Goal: Task Accomplishment & Management: Use online tool/utility

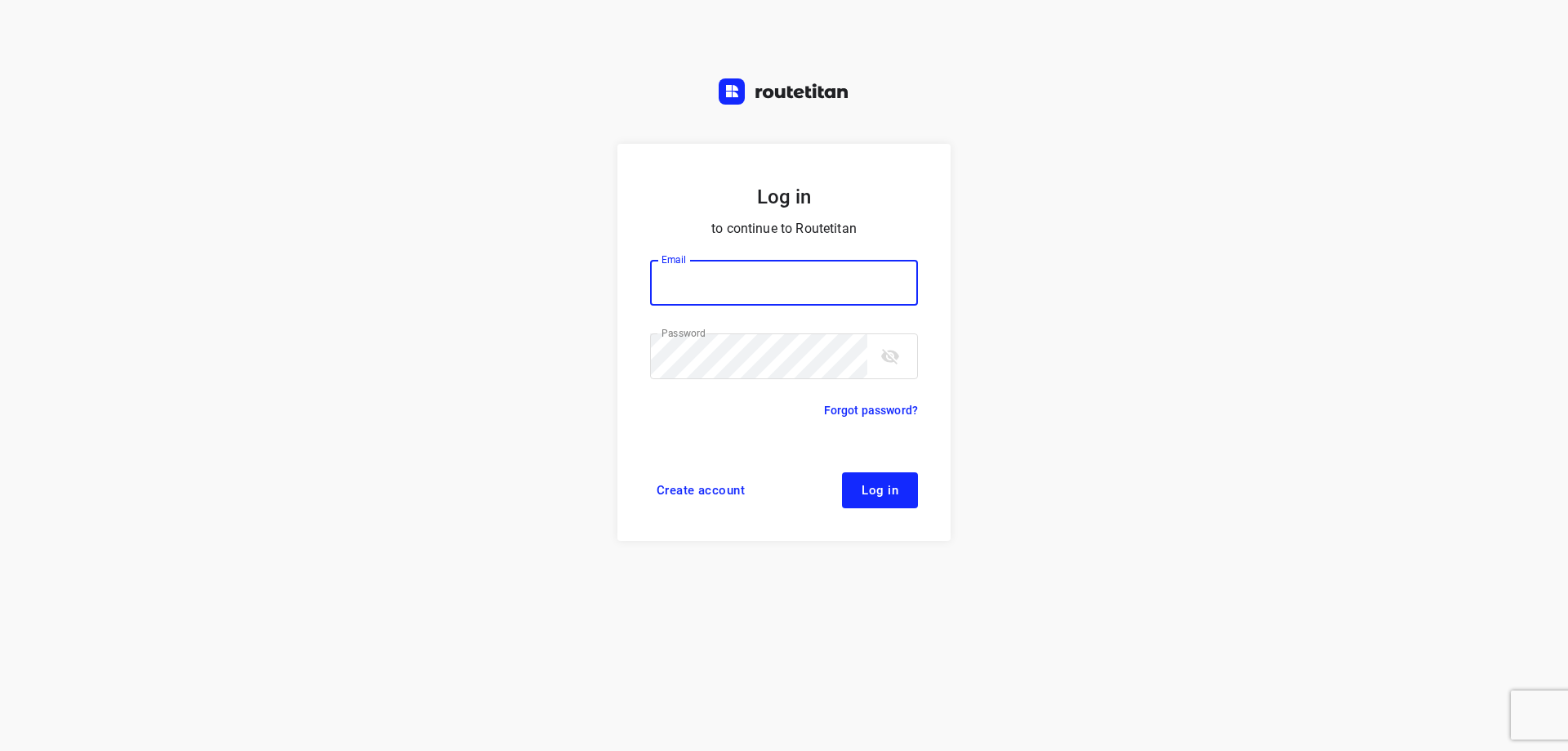
type input "plengtransport@hotmail.com"
click at [868, 493] on span "Log in" at bounding box center [880, 489] width 37 height 13
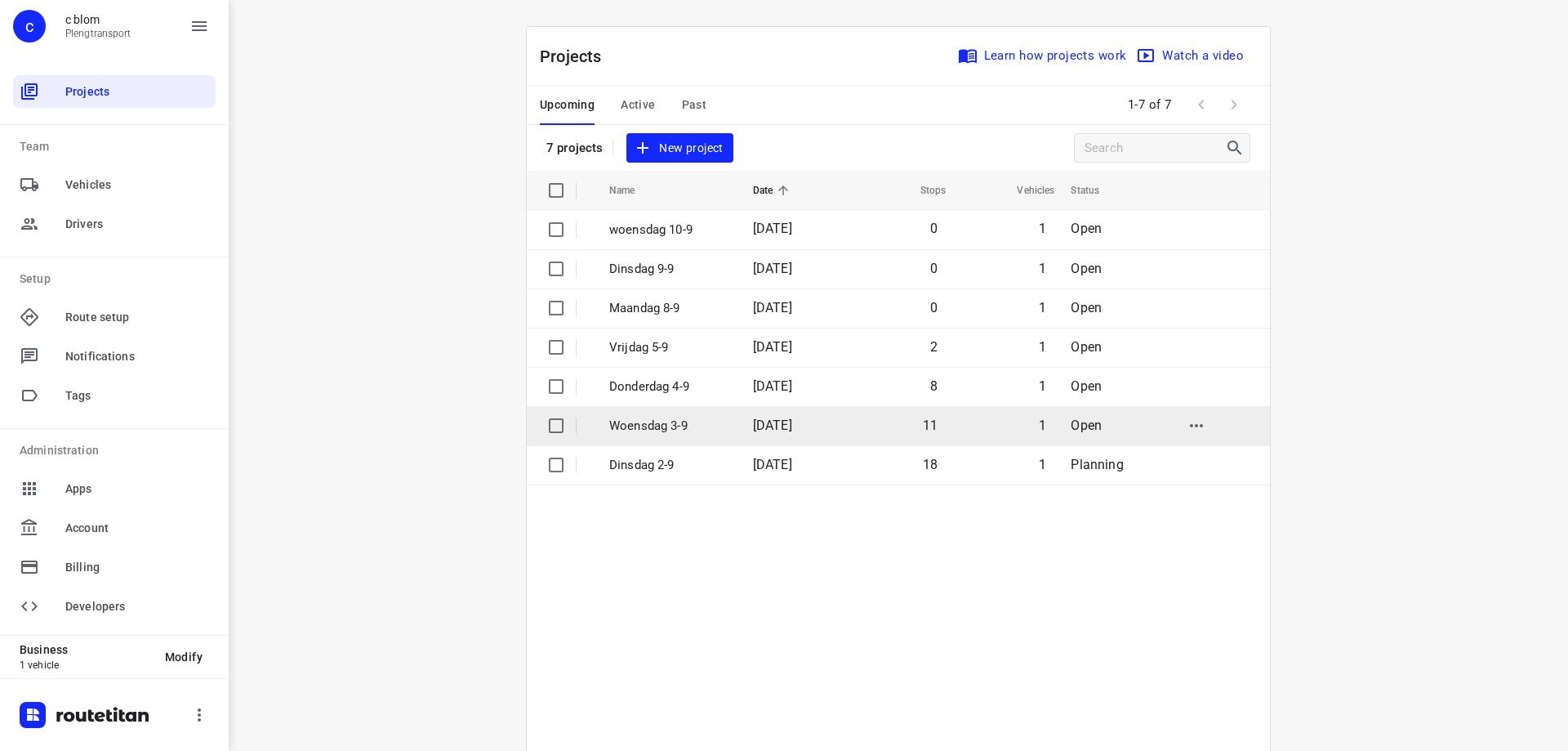
click at [754, 427] on span "[DATE]" at bounding box center [773, 425] width 40 height 16
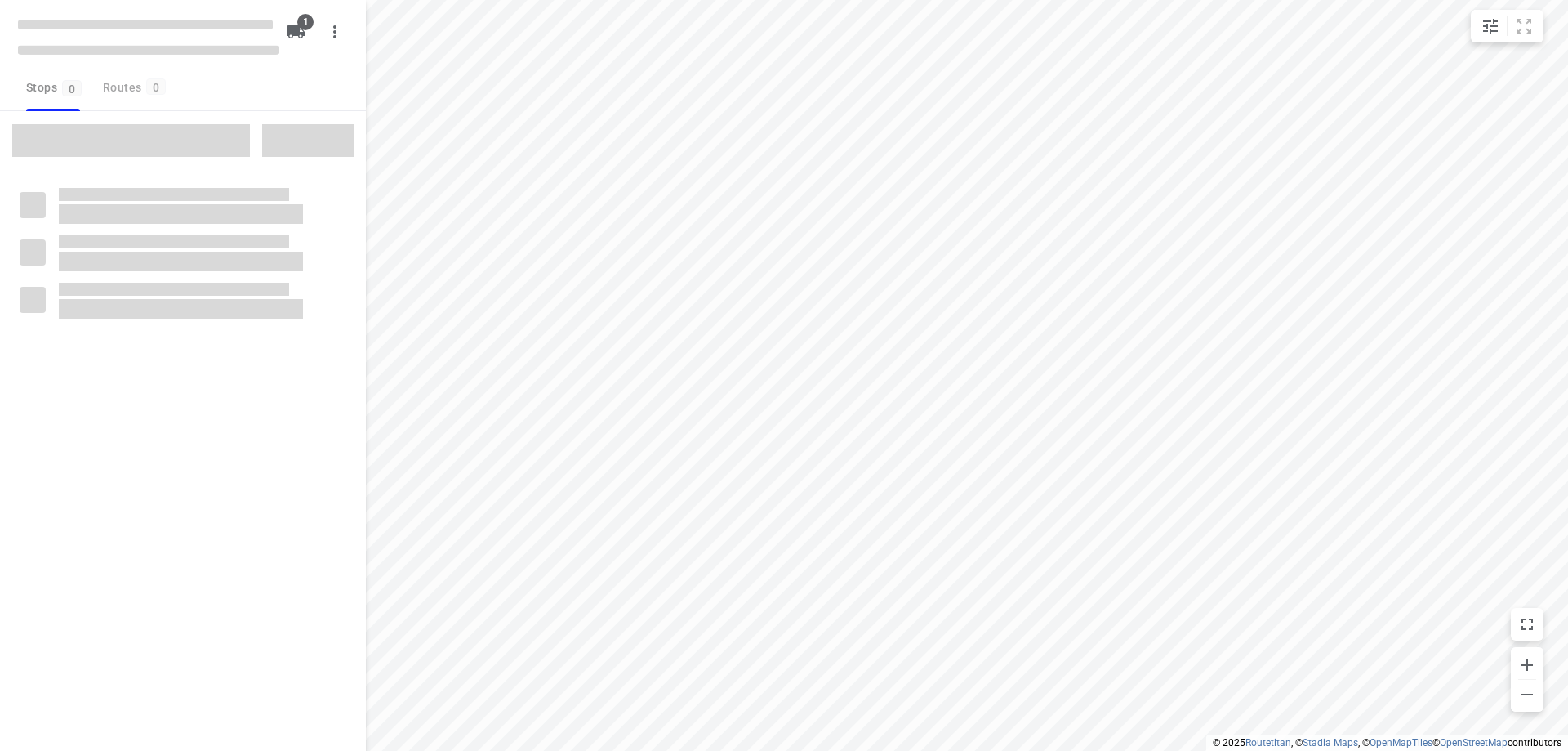
type input "distance"
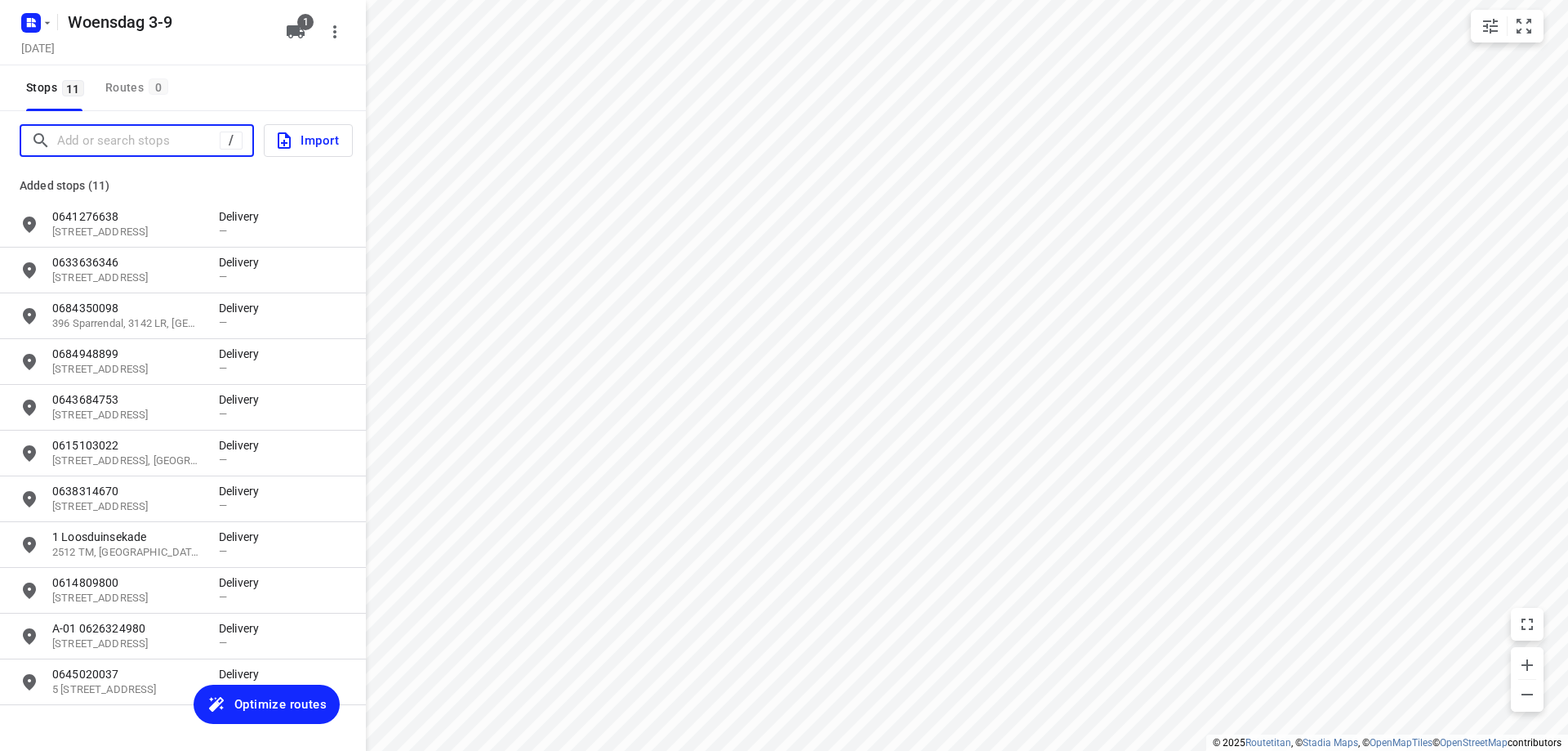
click at [160, 136] on input "Add or search stops" at bounding box center [139, 141] width 162 height 26
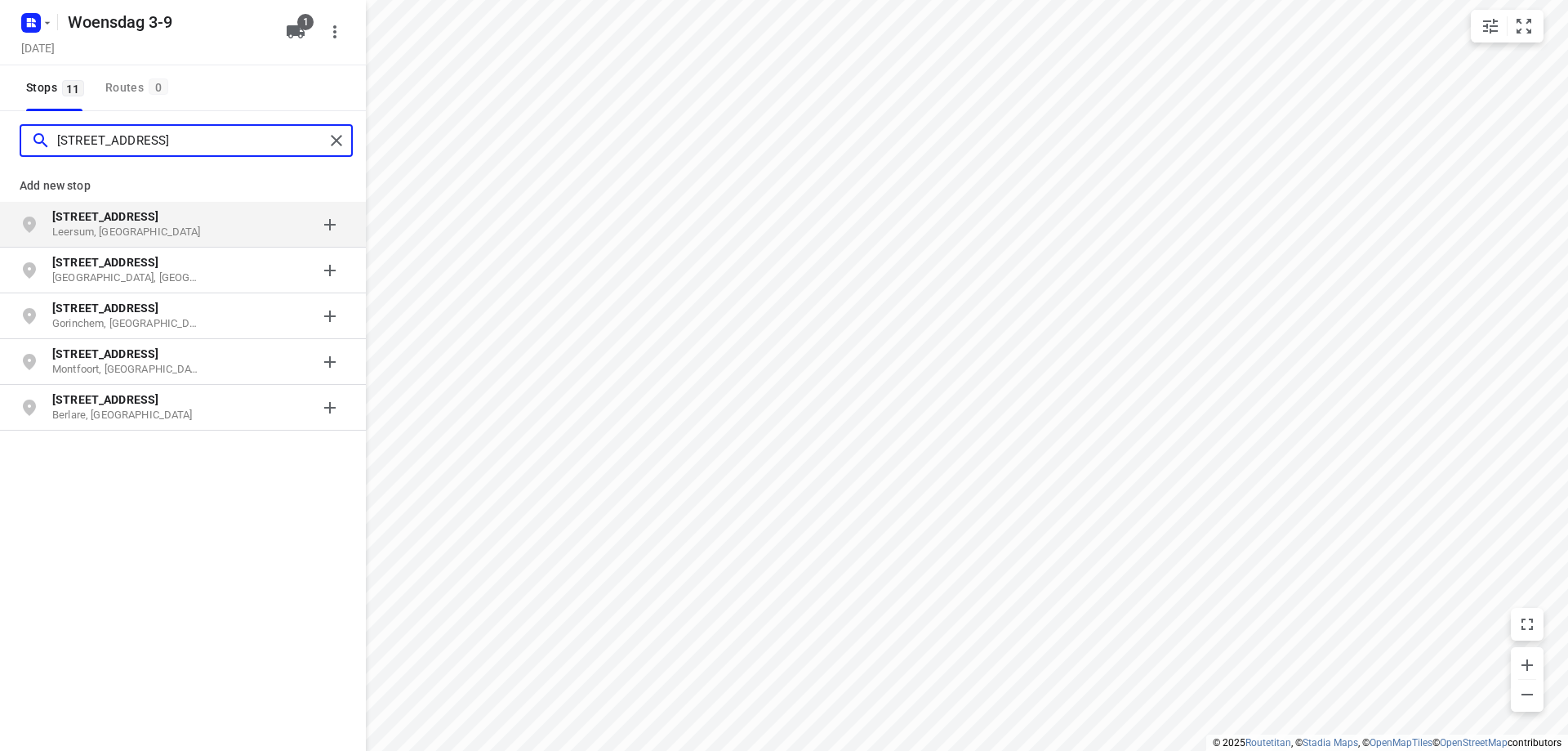
type input "[STREET_ADDRESS]"
click at [222, 233] on div "grid" at bounding box center [282, 224] width 128 height 33
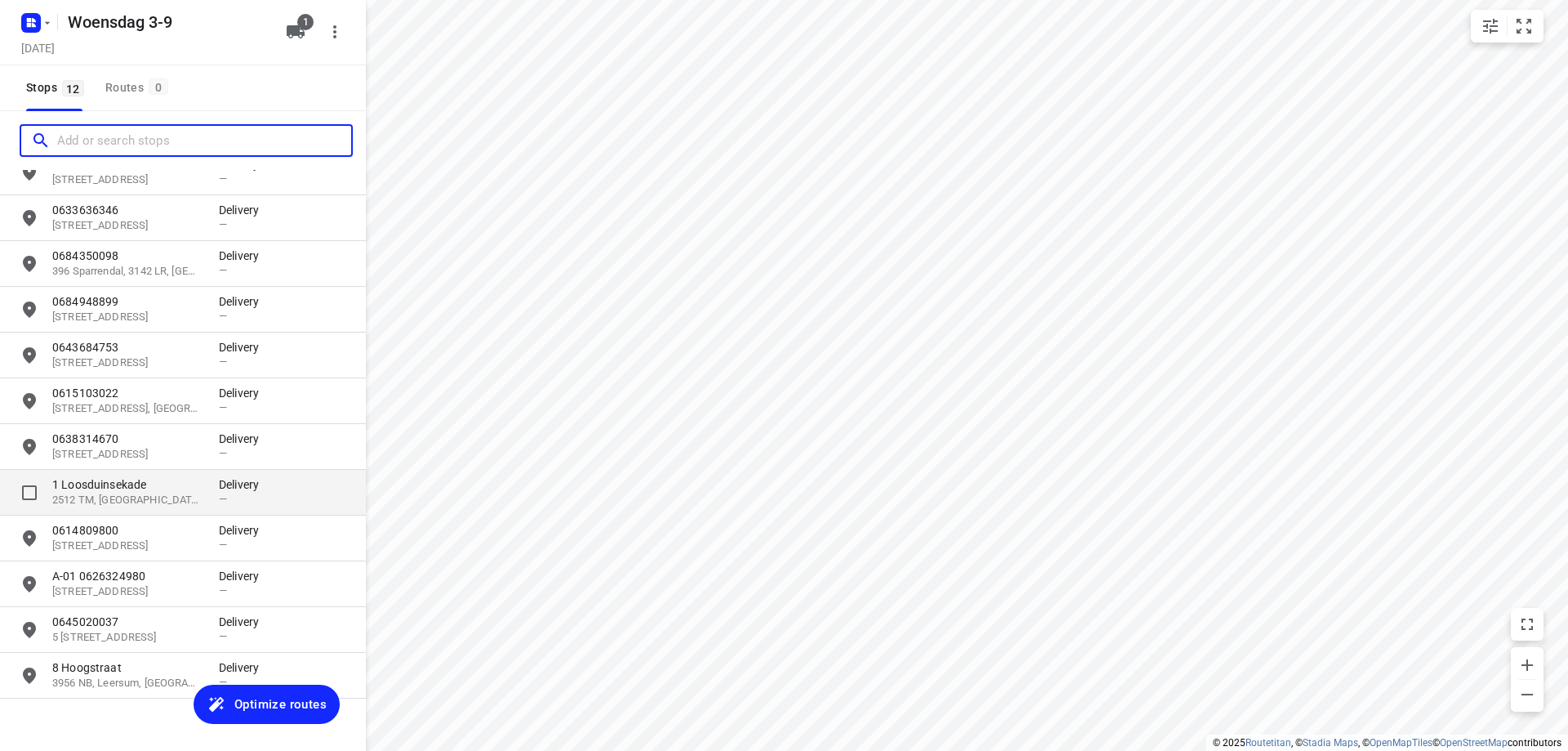
scroll to position [75, 0]
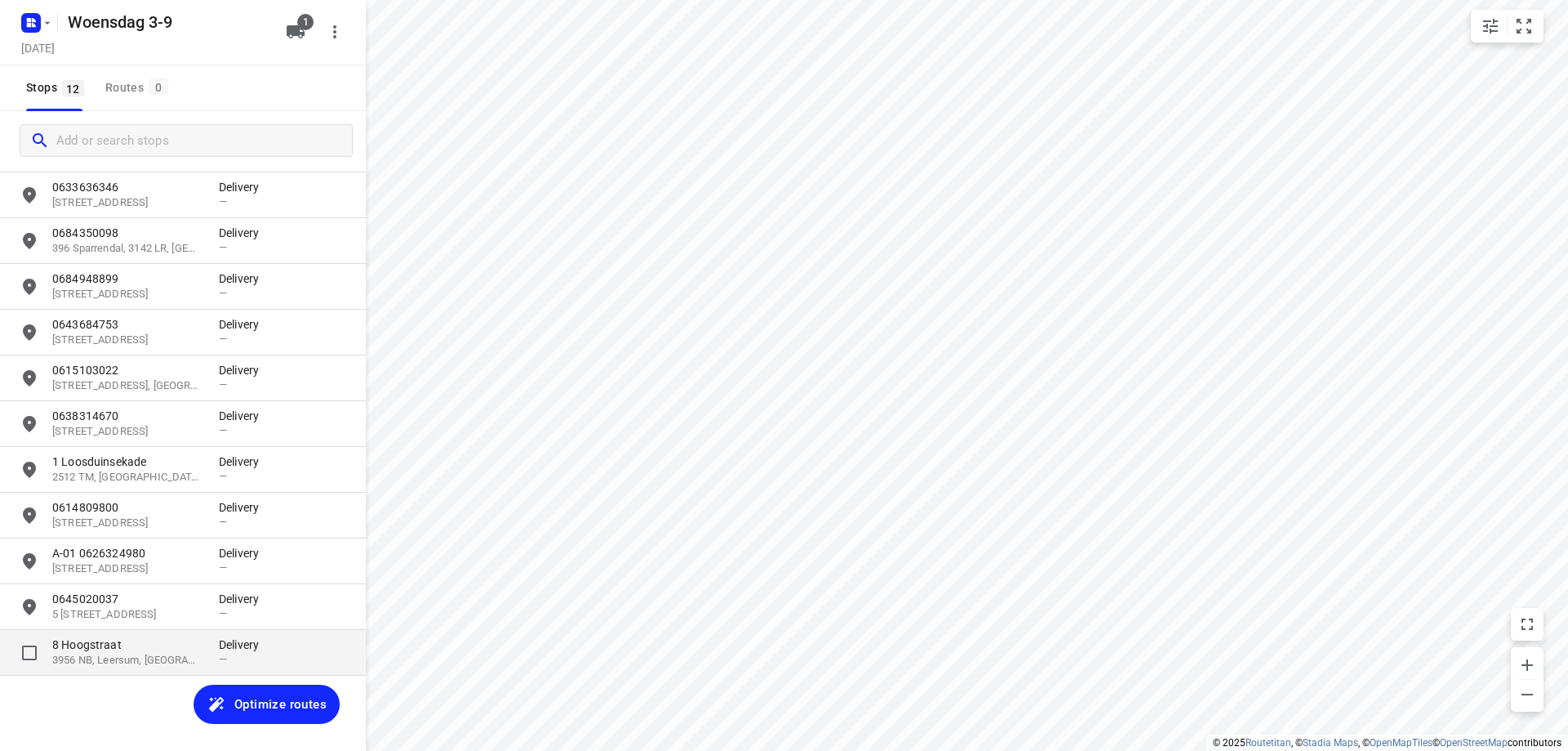
click at [184, 664] on p "3956 NB, Leersum, [GEOGRAPHIC_DATA]" at bounding box center [128, 661] width 151 height 16
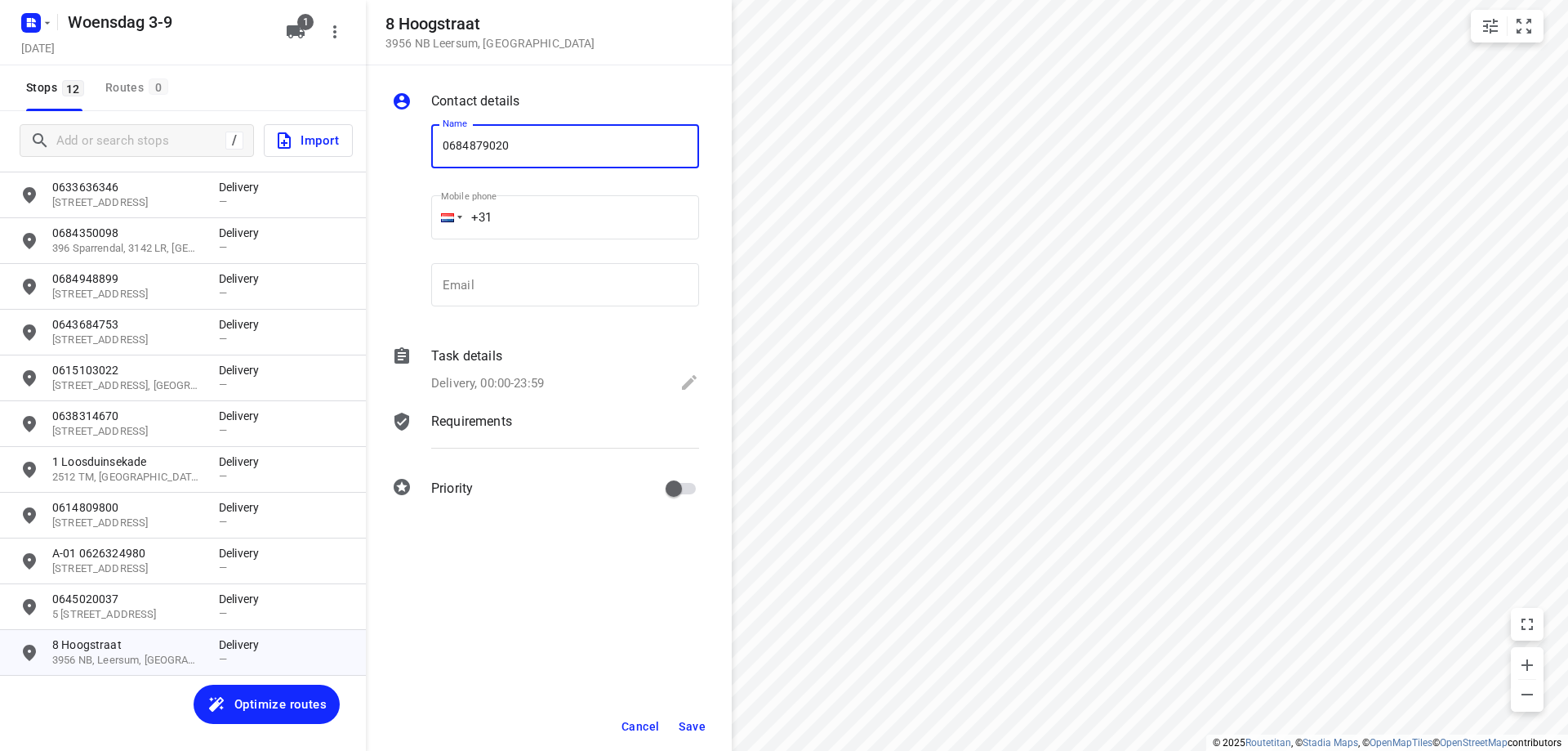
type input "0684879020"
click at [693, 722] on span "Save" at bounding box center [691, 726] width 27 height 13
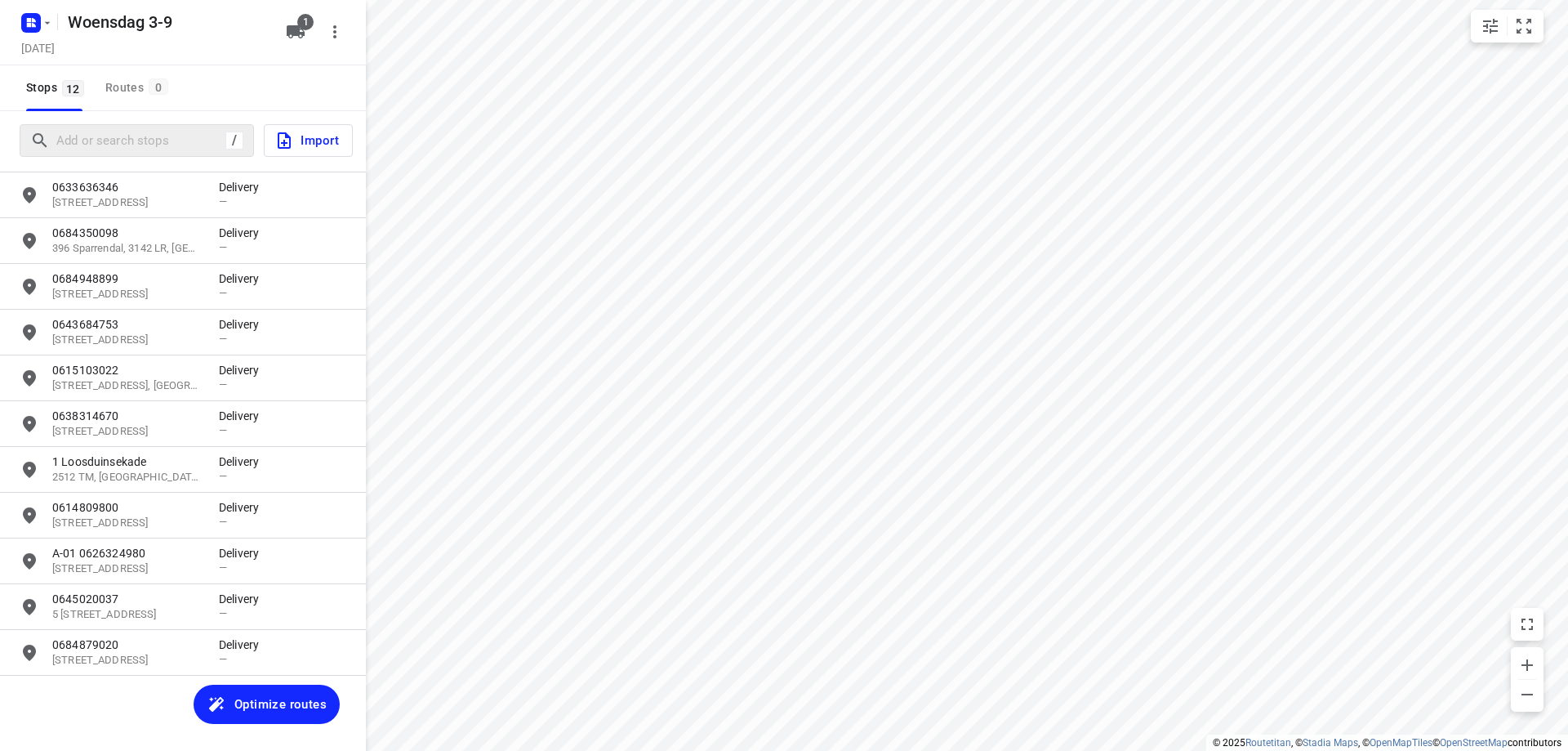
click at [124, 126] on div "/" at bounding box center [137, 140] width 235 height 33
click at [143, 138] on input "Add or search stops" at bounding box center [204, 141] width 294 height 26
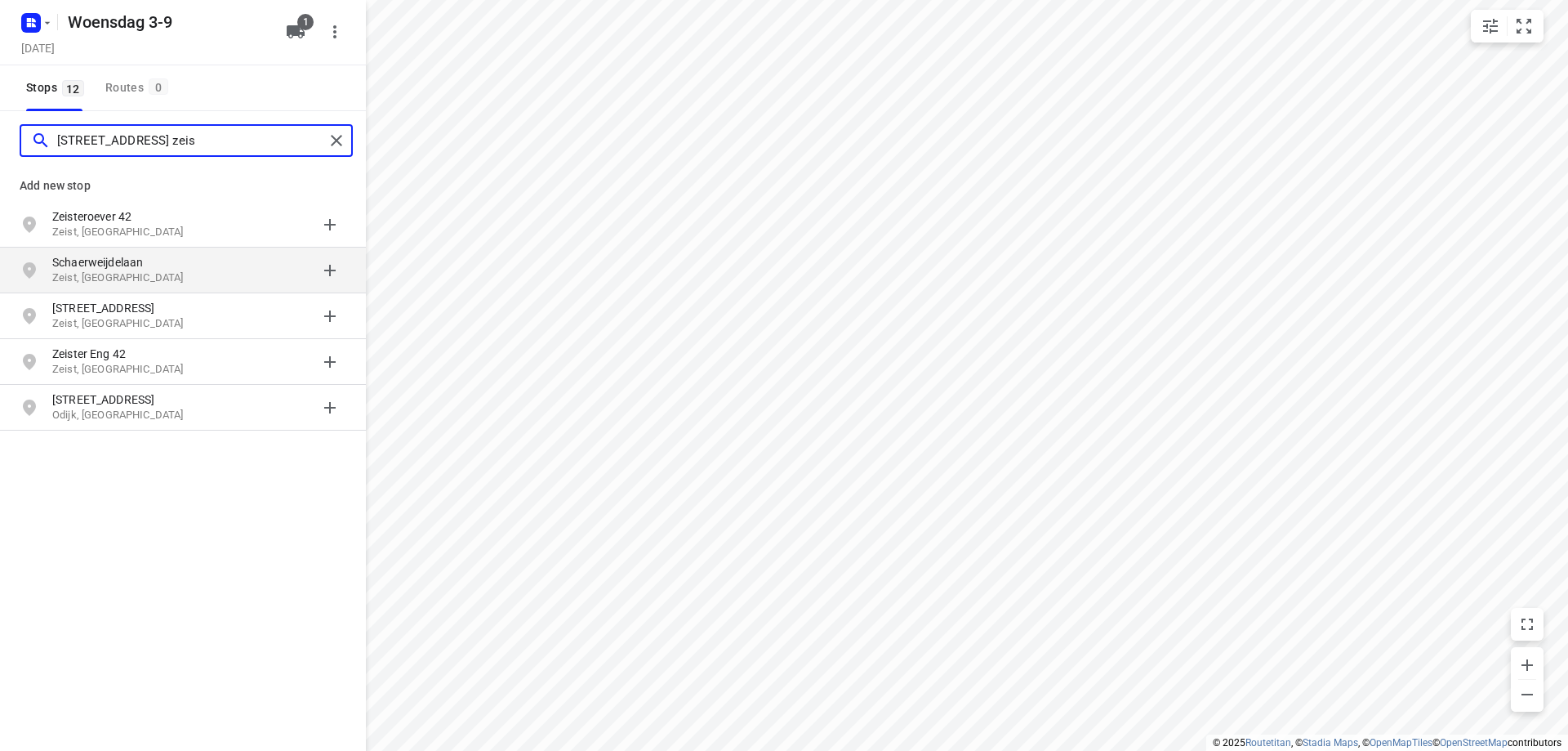
type input "[STREET_ADDRESS] zeis"
click at [192, 261] on p "Schaerweijdelaan" at bounding box center [128, 262] width 151 height 16
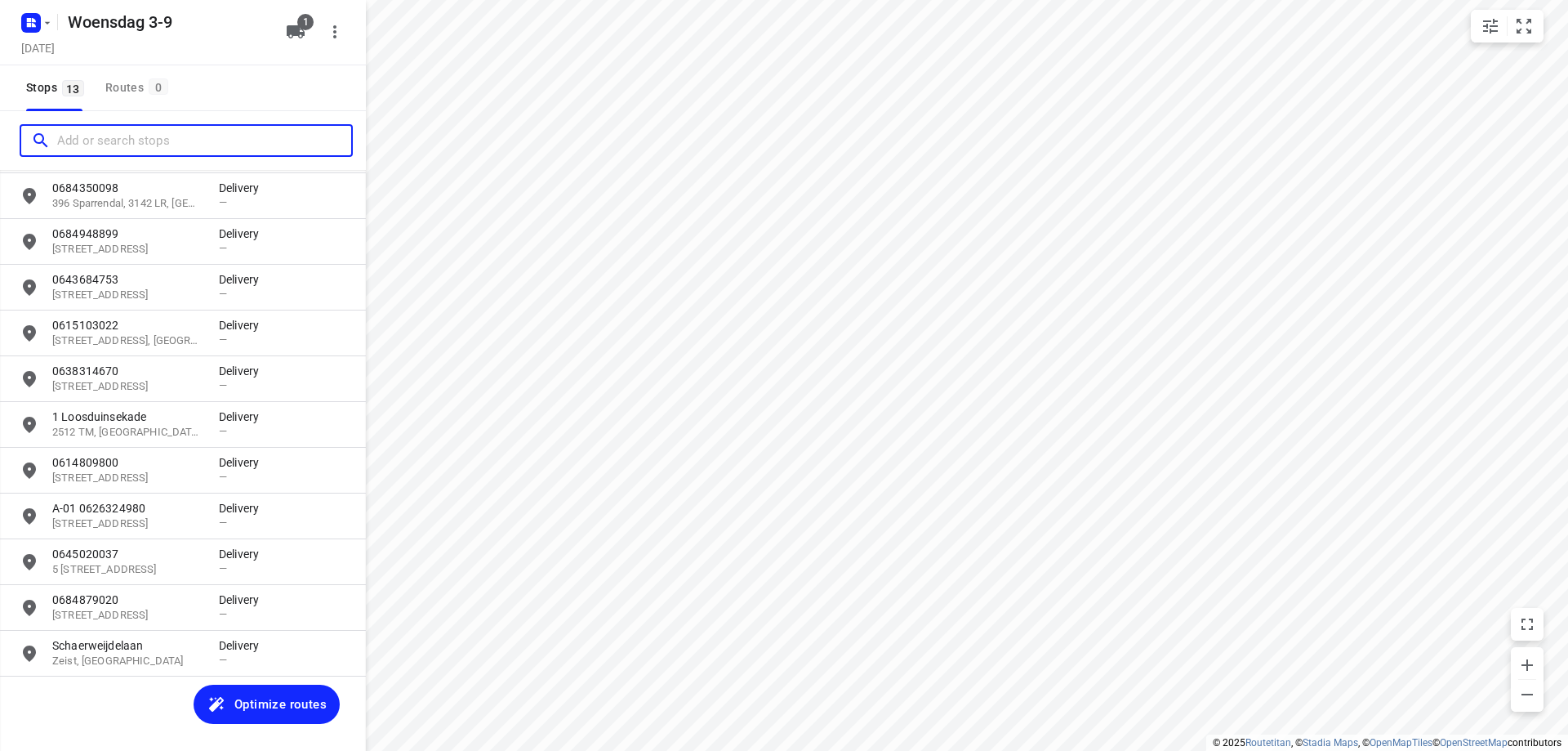
scroll to position [121, 0]
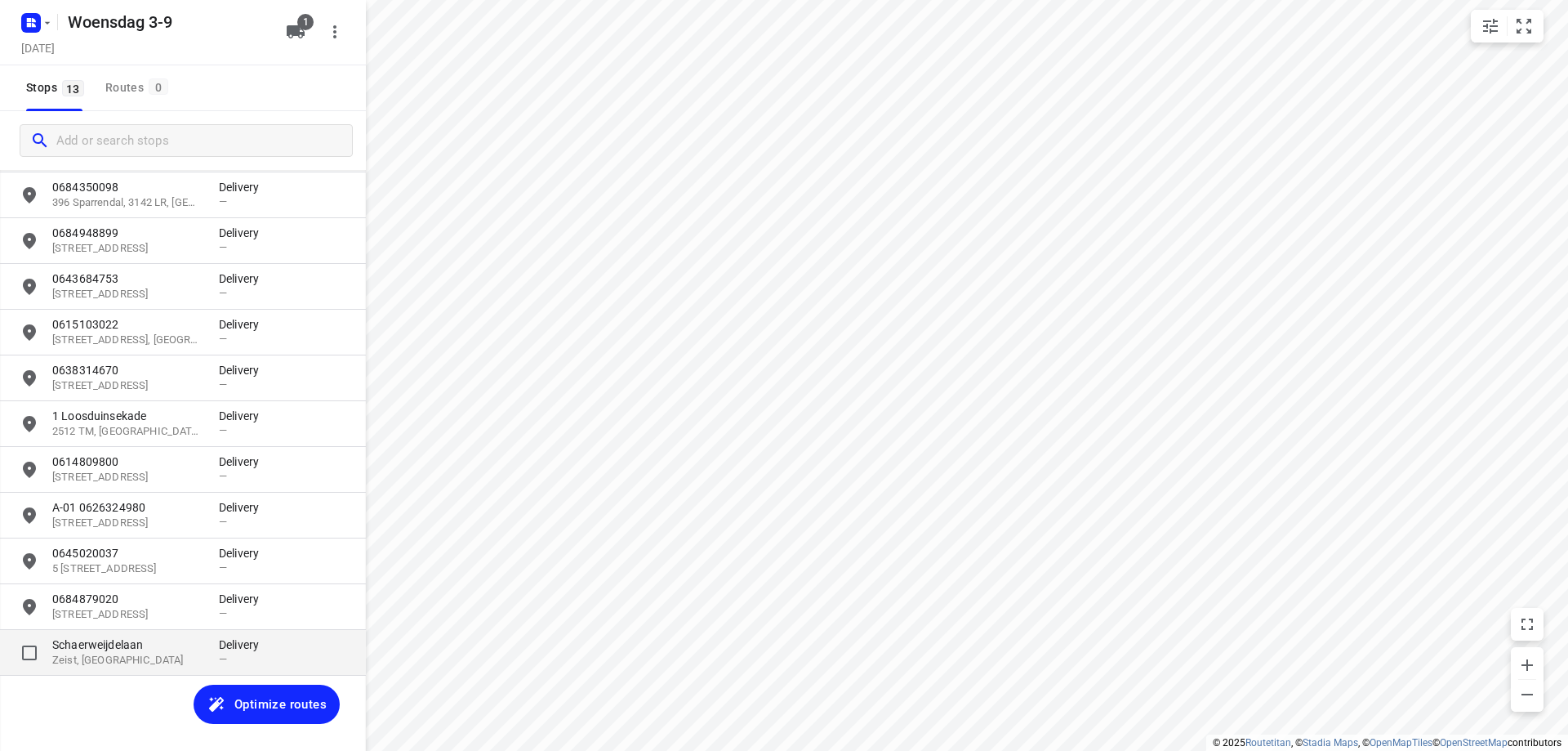
click at [159, 645] on p "Schaerweijdelaan" at bounding box center [128, 644] width 151 height 16
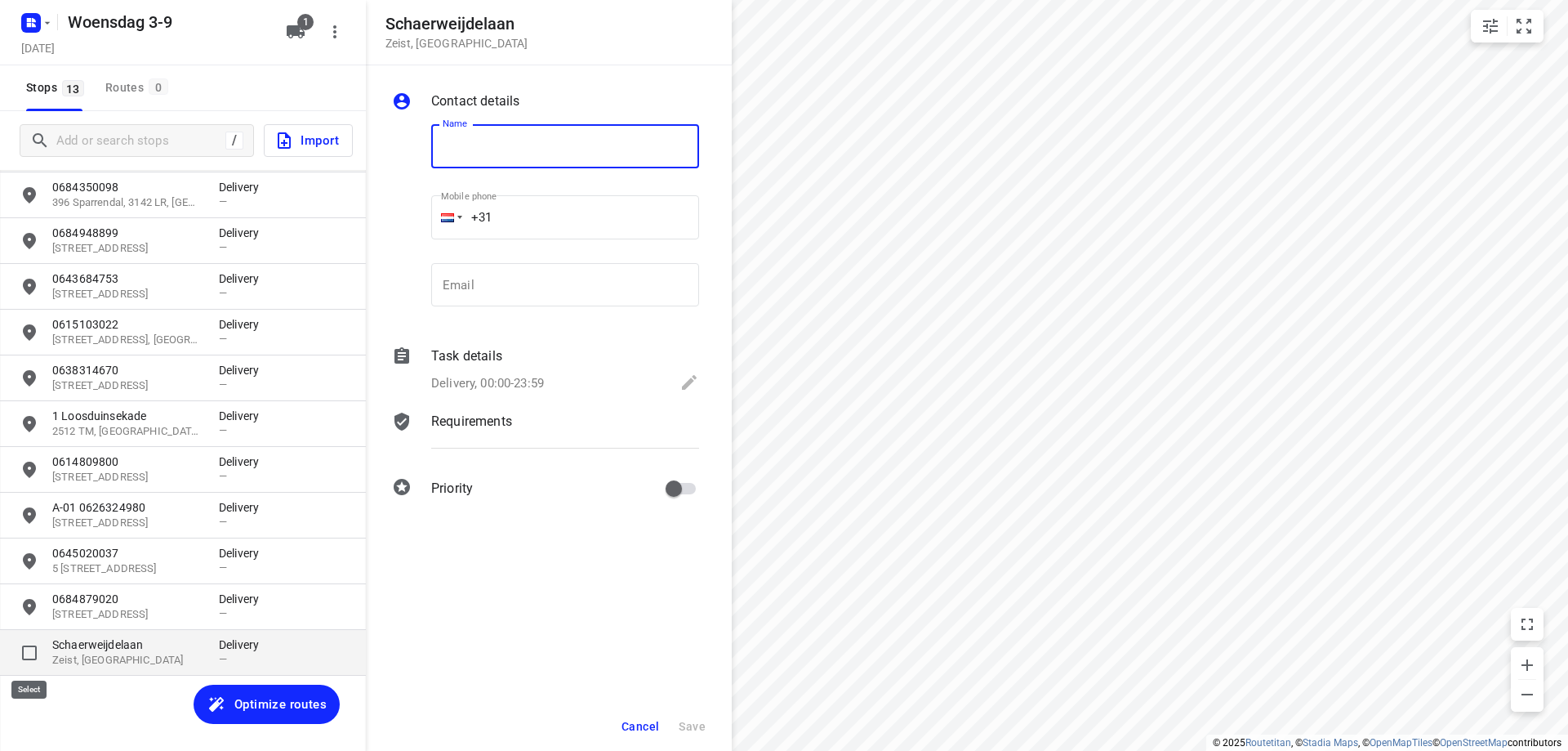
click at [30, 655] on input "grid" at bounding box center [29, 652] width 33 height 33
checkbox input "true"
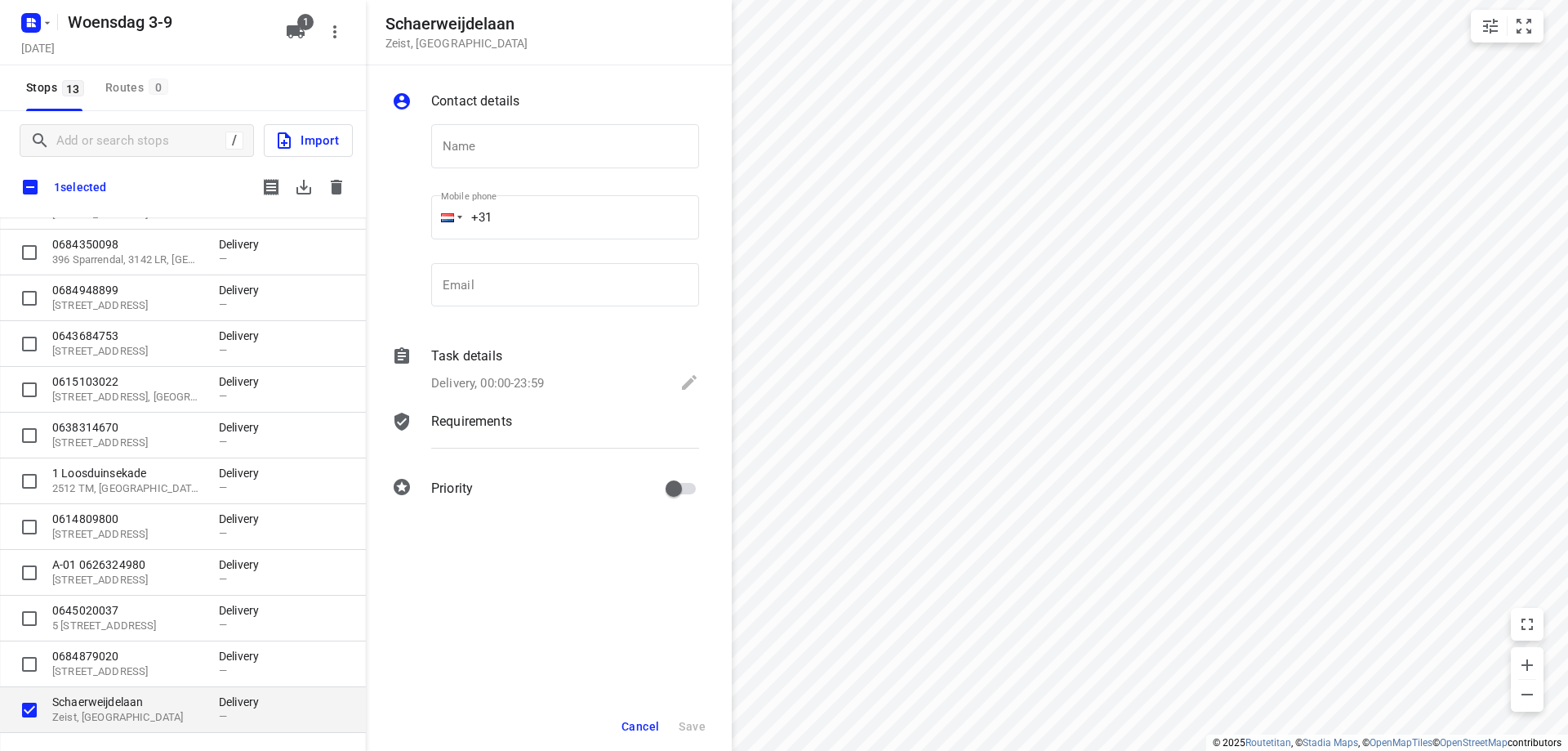
scroll to position [111, 0]
click at [638, 720] on span "Cancel" at bounding box center [641, 726] width 38 height 13
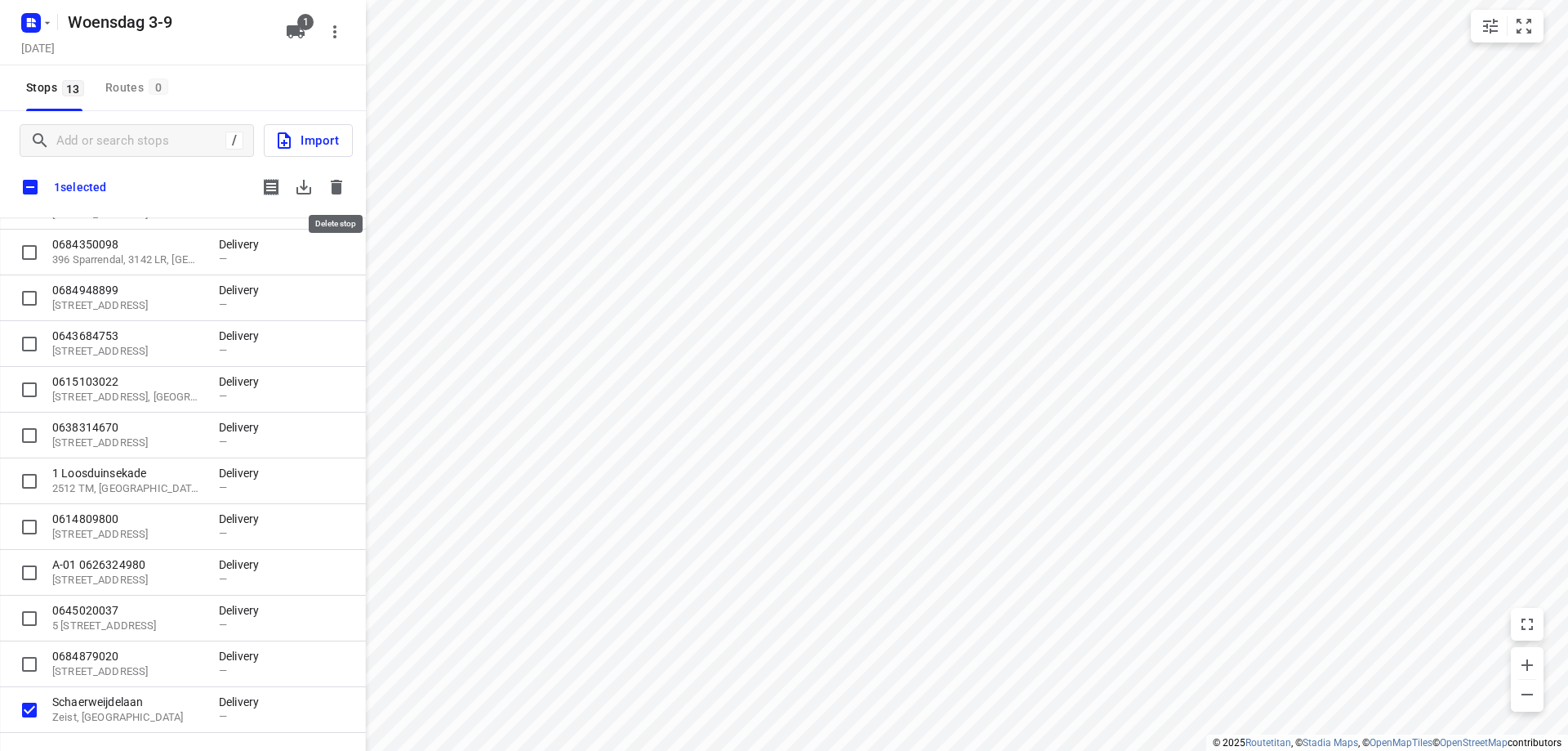
click at [345, 189] on icon "button" at bounding box center [337, 187] width 20 height 20
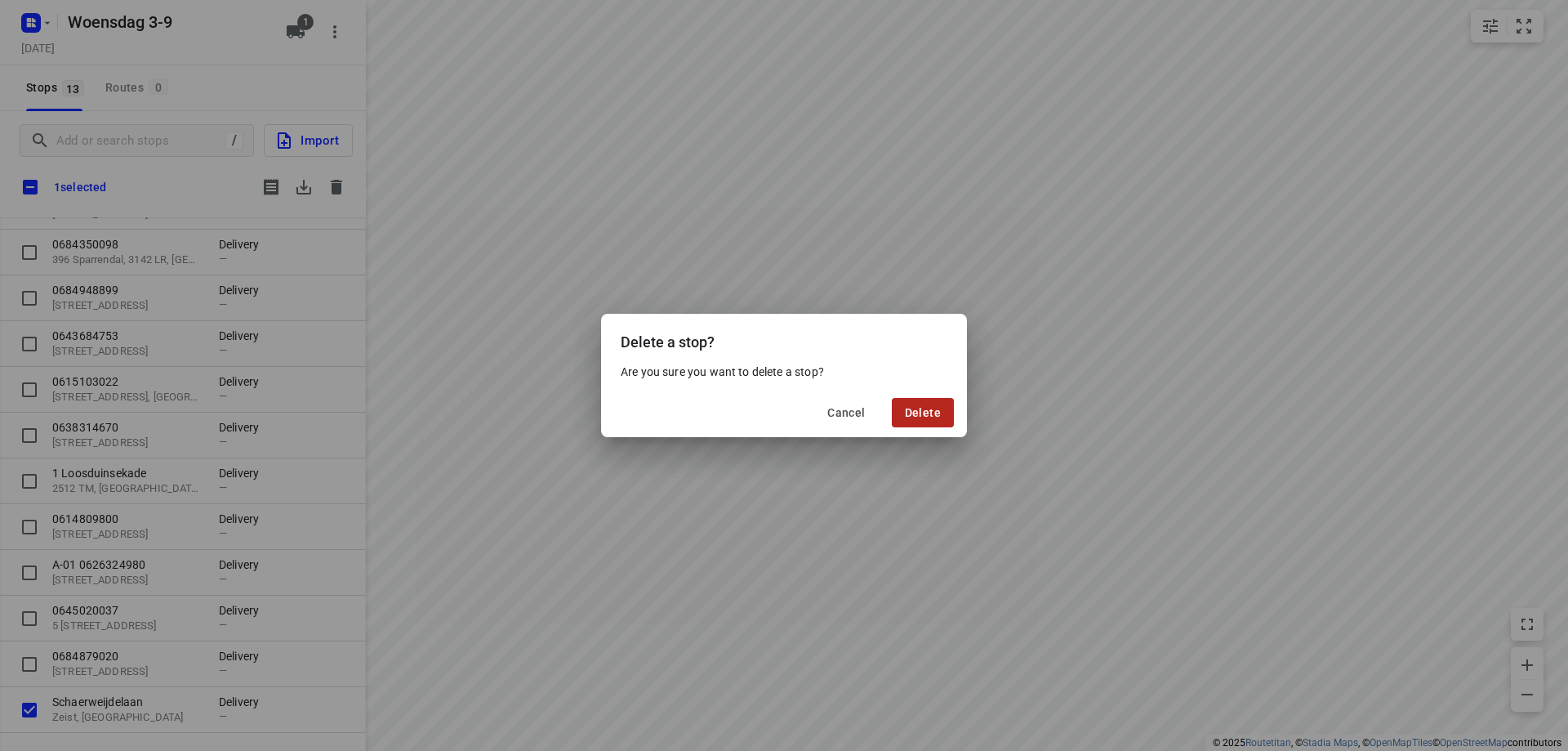
click at [927, 404] on button "Delete" at bounding box center [923, 413] width 62 height 30
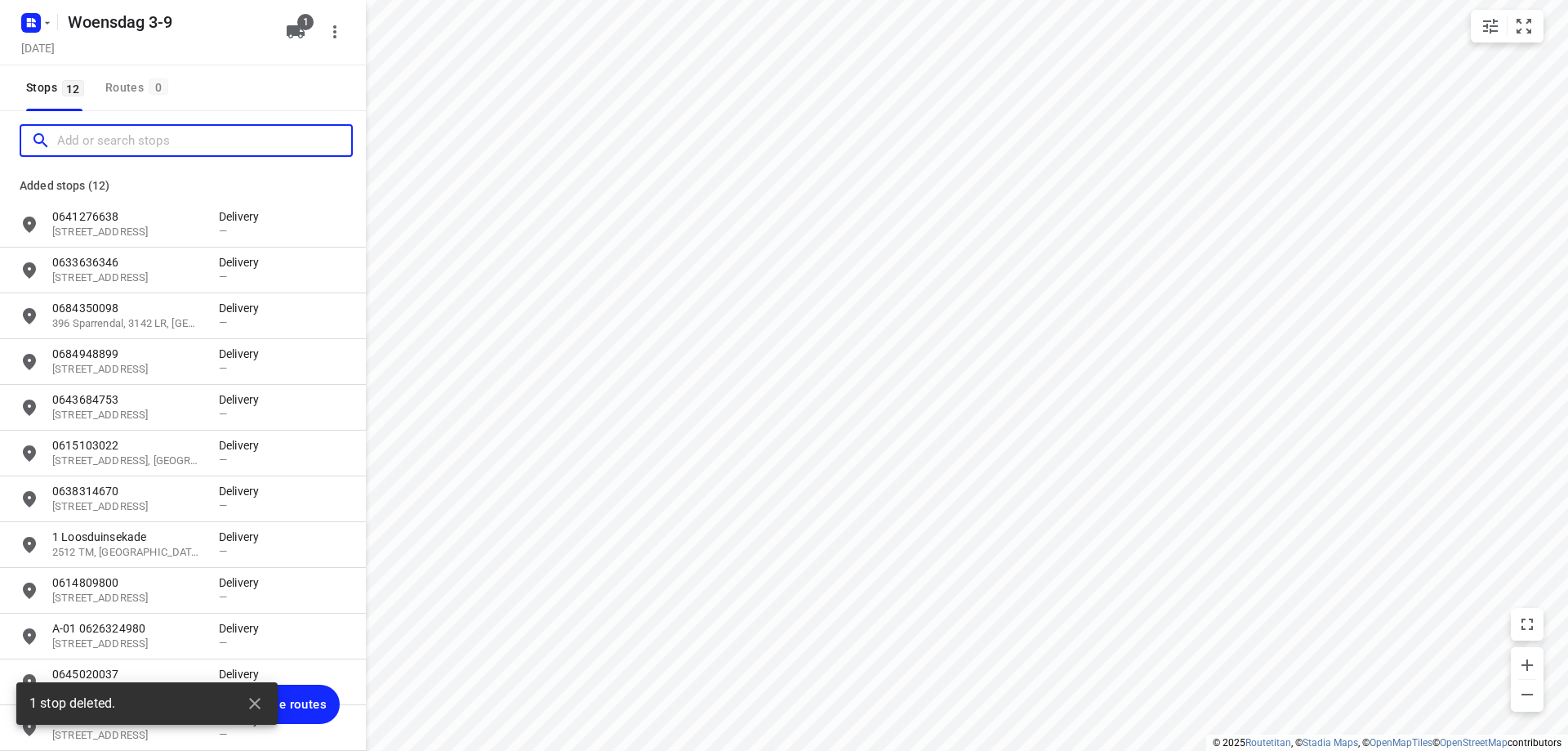
click at [161, 134] on input "Add or search stops" at bounding box center [204, 141] width 294 height 26
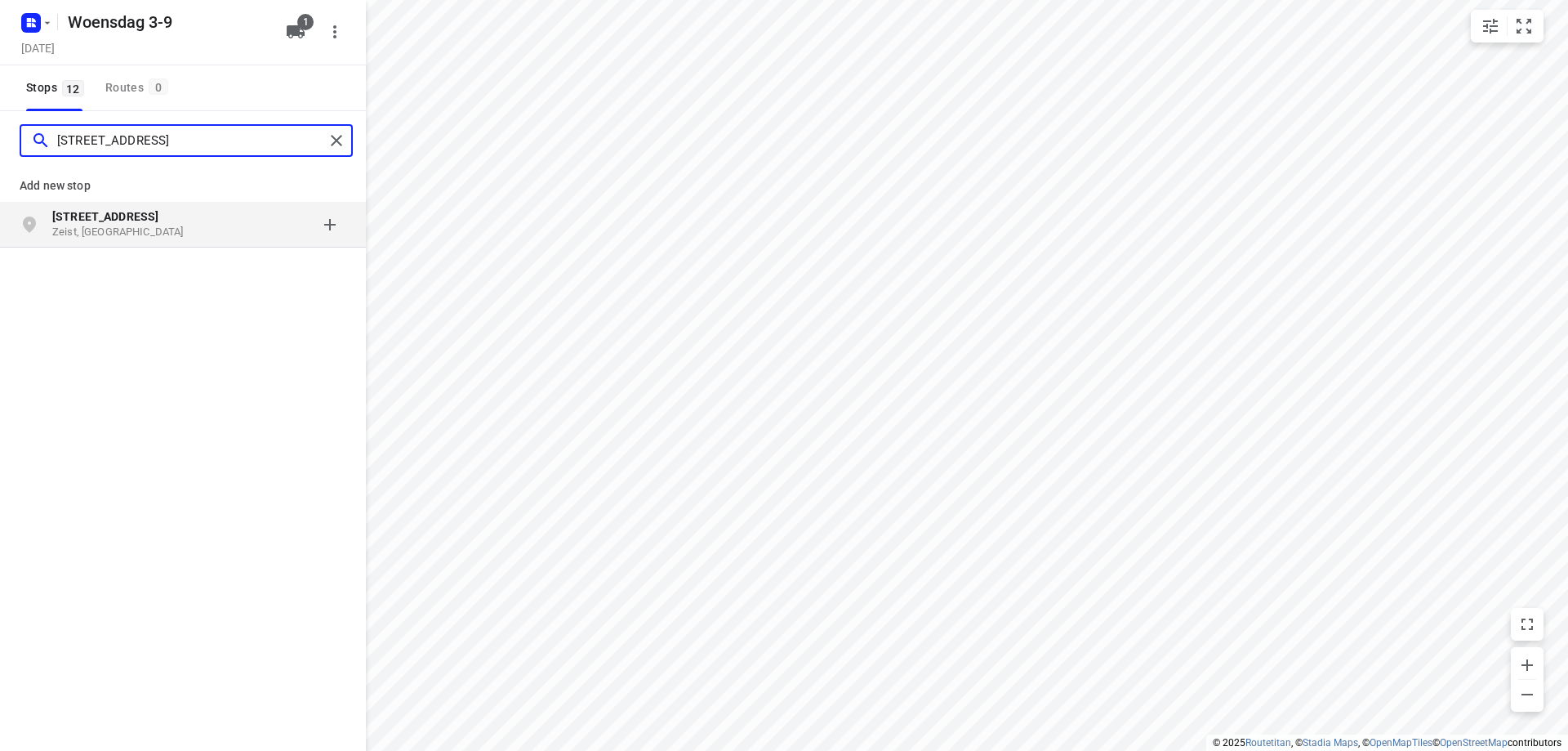
type input "[STREET_ADDRESS]"
click at [200, 221] on p "[STREET_ADDRESS]" at bounding box center [128, 216] width 151 height 16
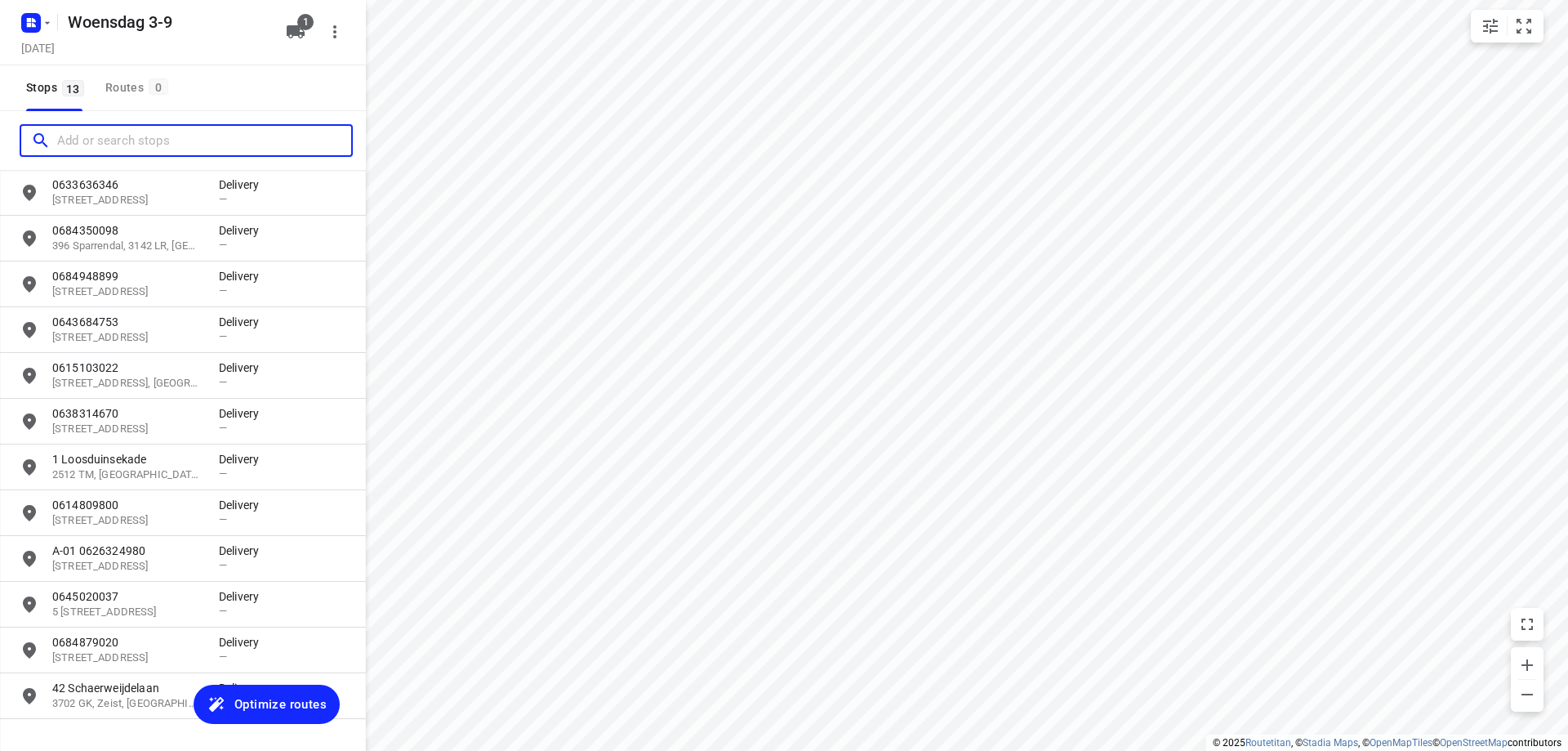
scroll to position [121, 0]
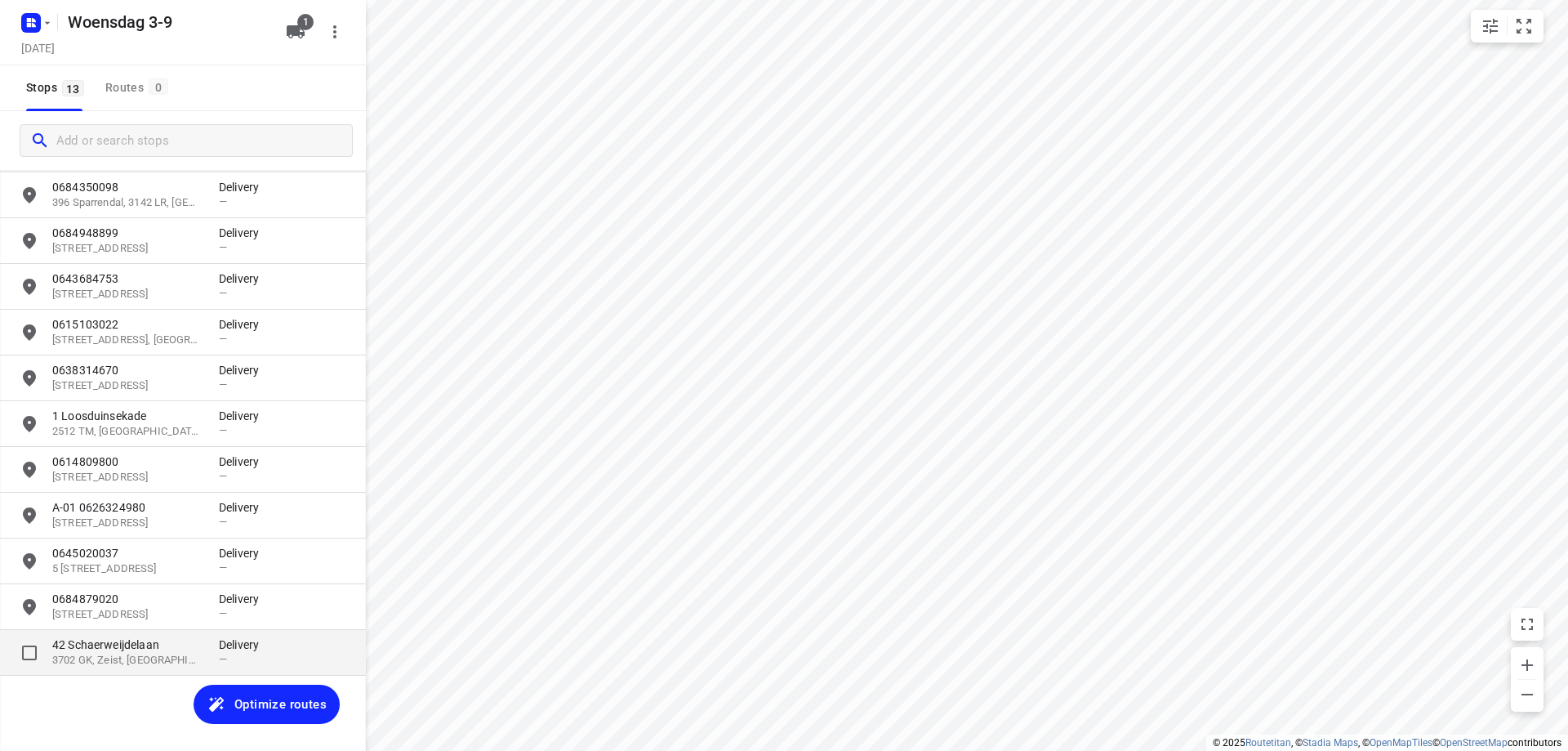
click at [183, 655] on p "3702 GK, Zeist, [GEOGRAPHIC_DATA]" at bounding box center [128, 661] width 151 height 16
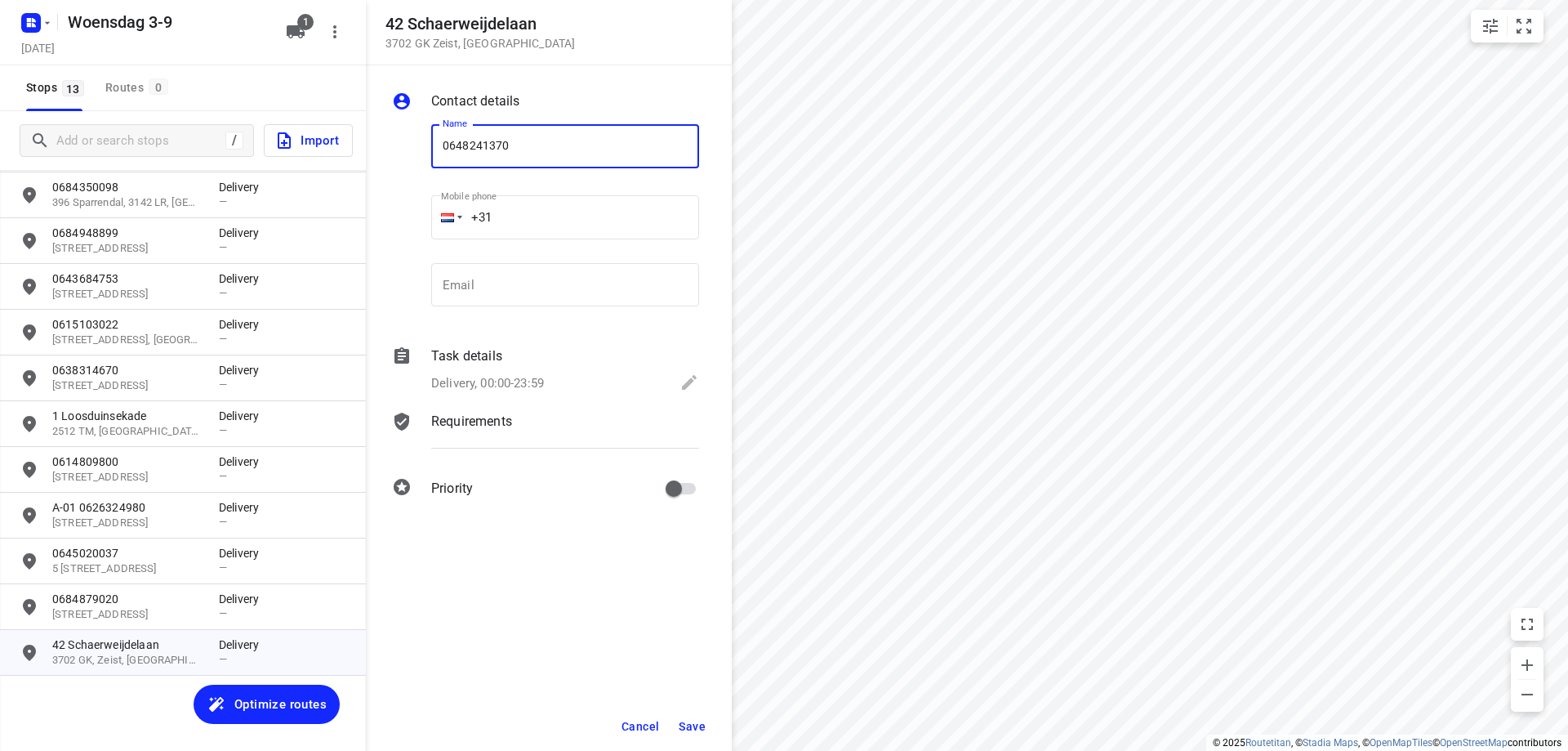
type input "0648241370"
click at [697, 726] on span "Save" at bounding box center [691, 726] width 27 height 13
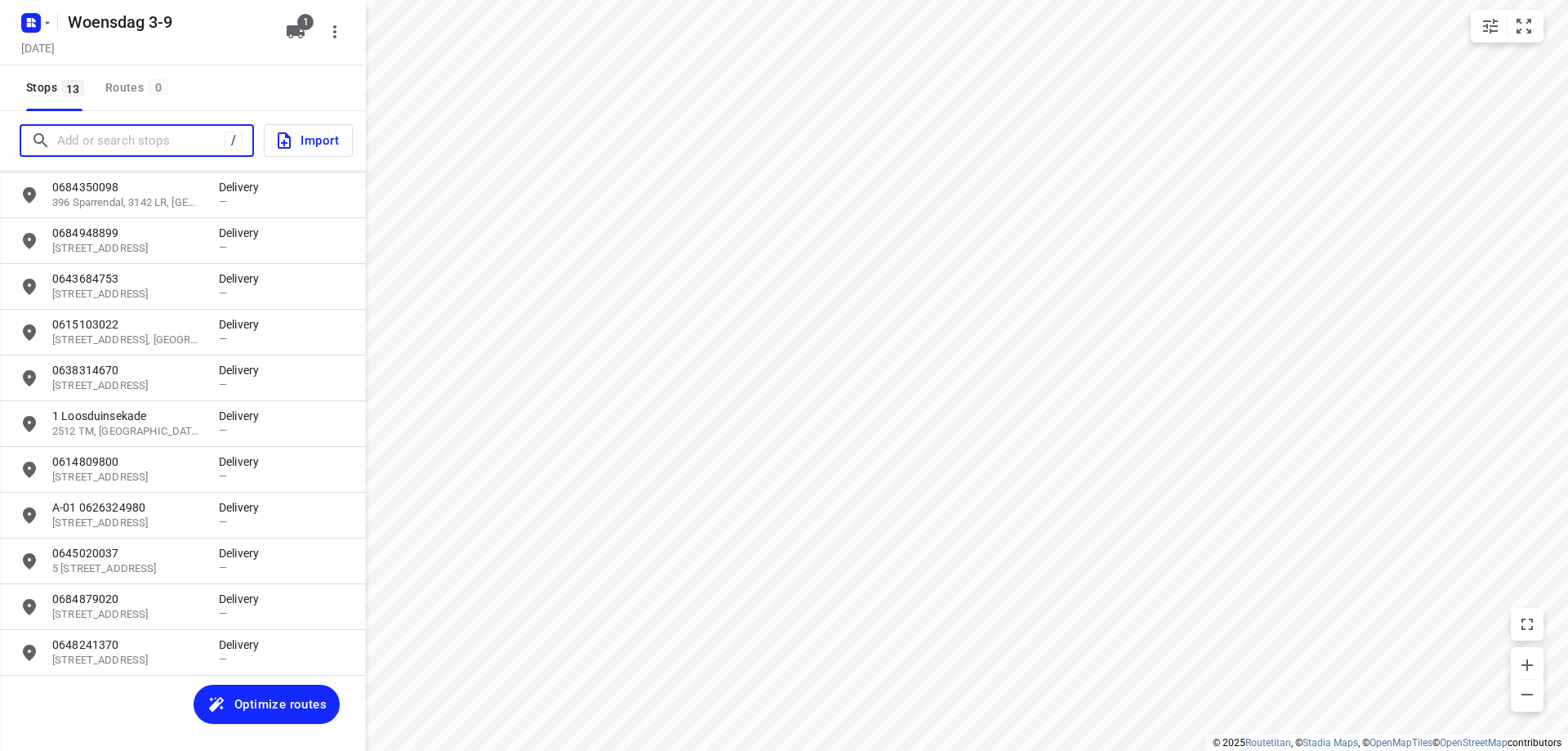
click at [122, 130] on input "Add or search stops" at bounding box center [141, 141] width 167 height 26
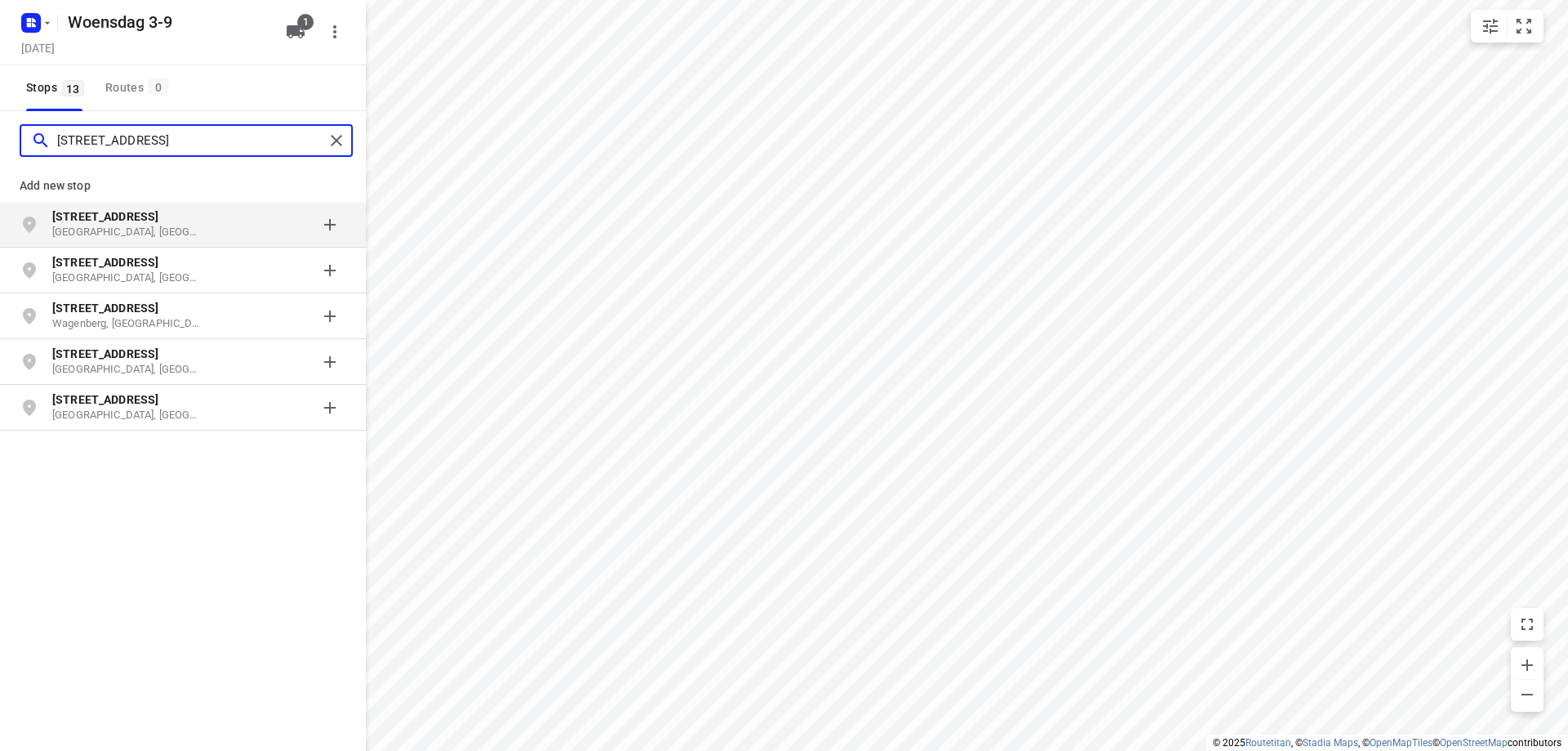
type input "[STREET_ADDRESS]"
click at [171, 217] on p "[STREET_ADDRESS]" at bounding box center [128, 216] width 151 height 16
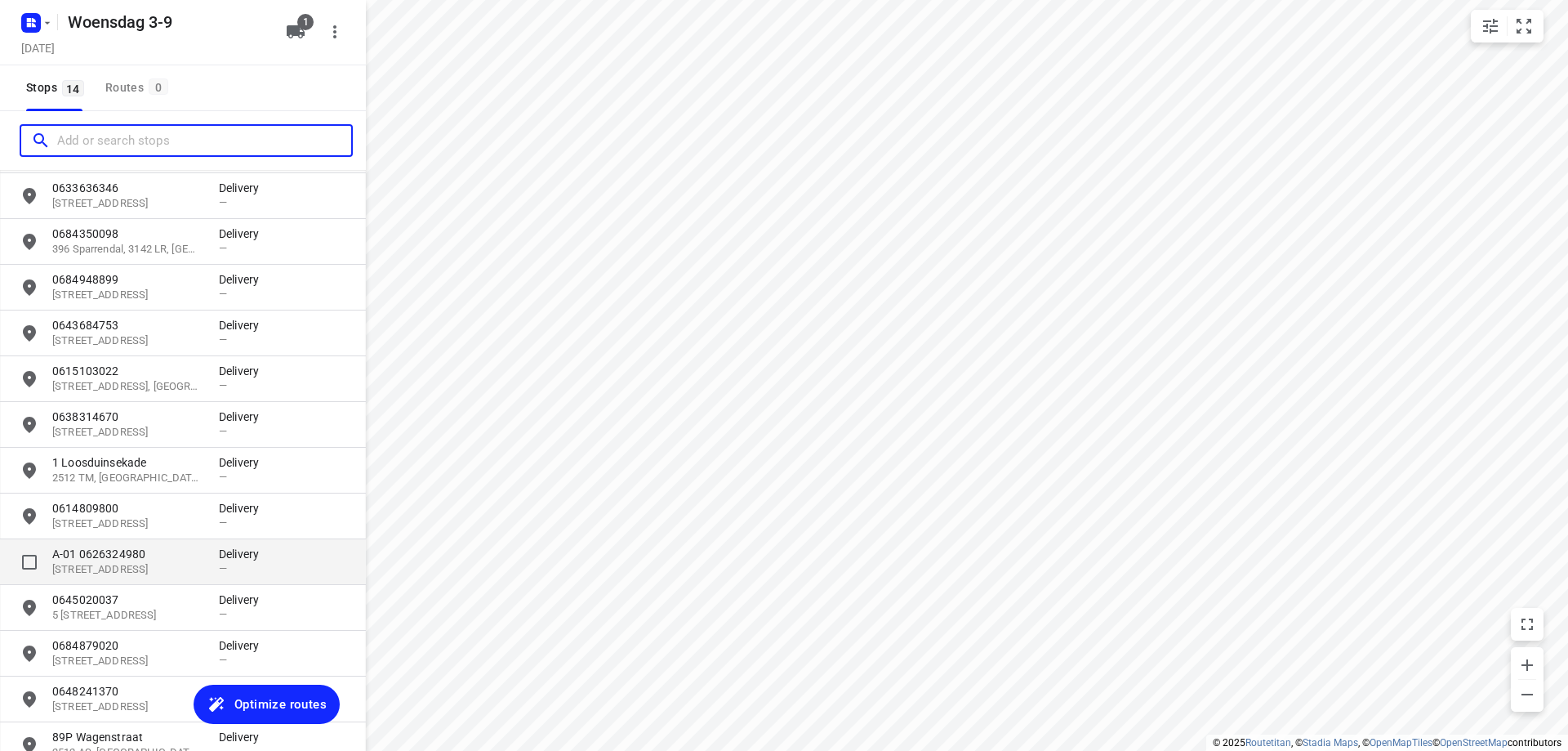
scroll to position [166, 0]
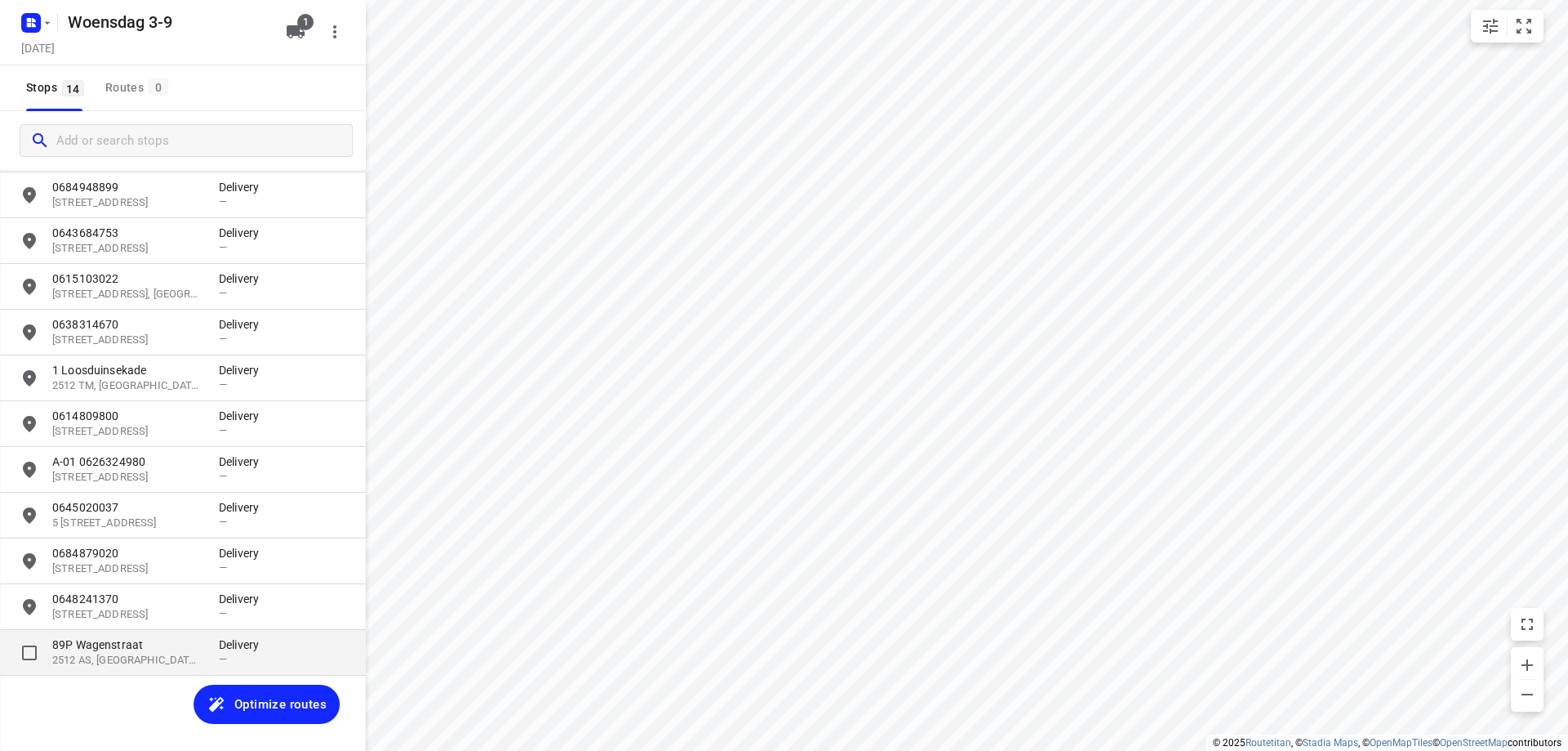
click at [186, 645] on p "89P Wagenstraat" at bounding box center [128, 644] width 151 height 16
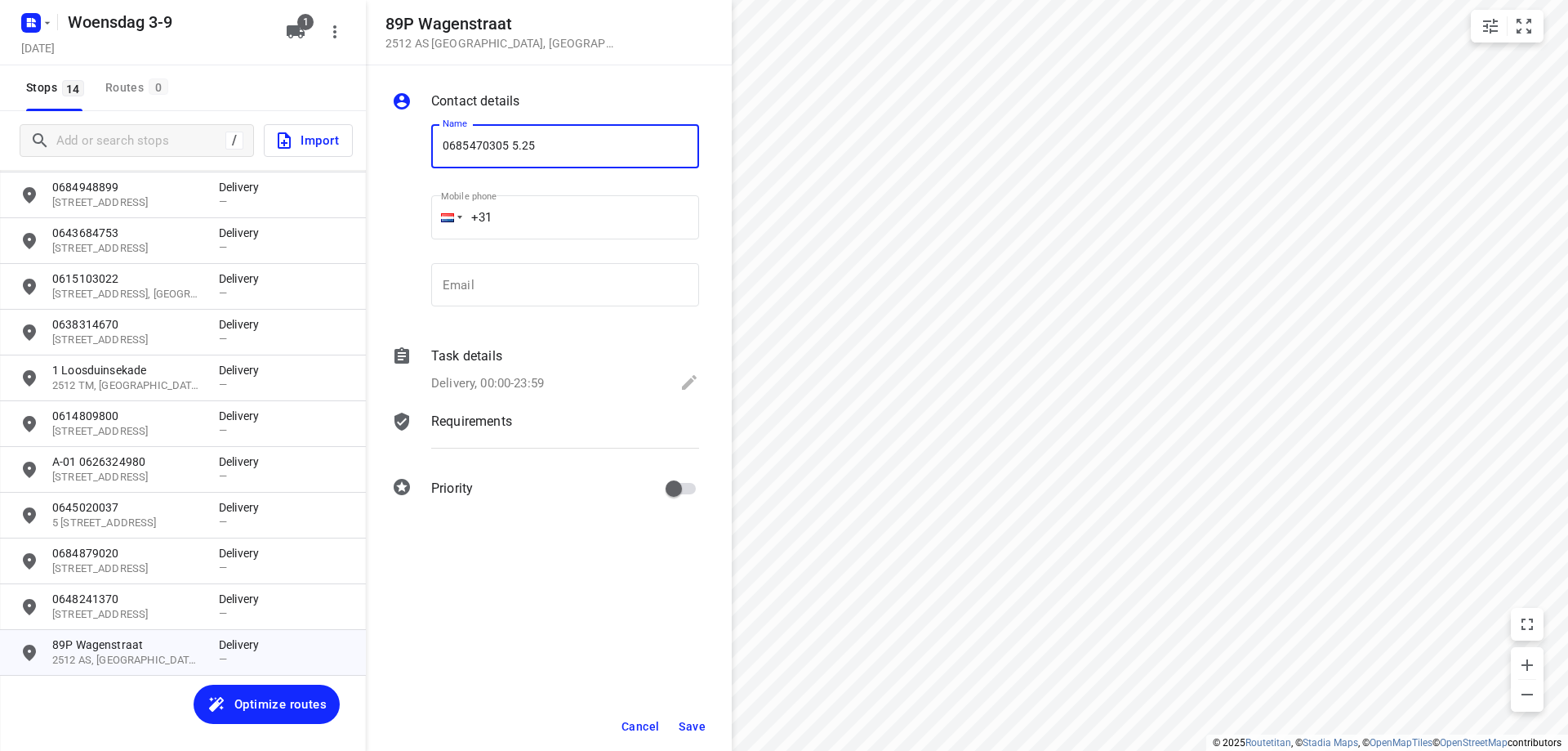
type input "0685470305 5.25"
click at [692, 729] on span "Save" at bounding box center [691, 726] width 27 height 13
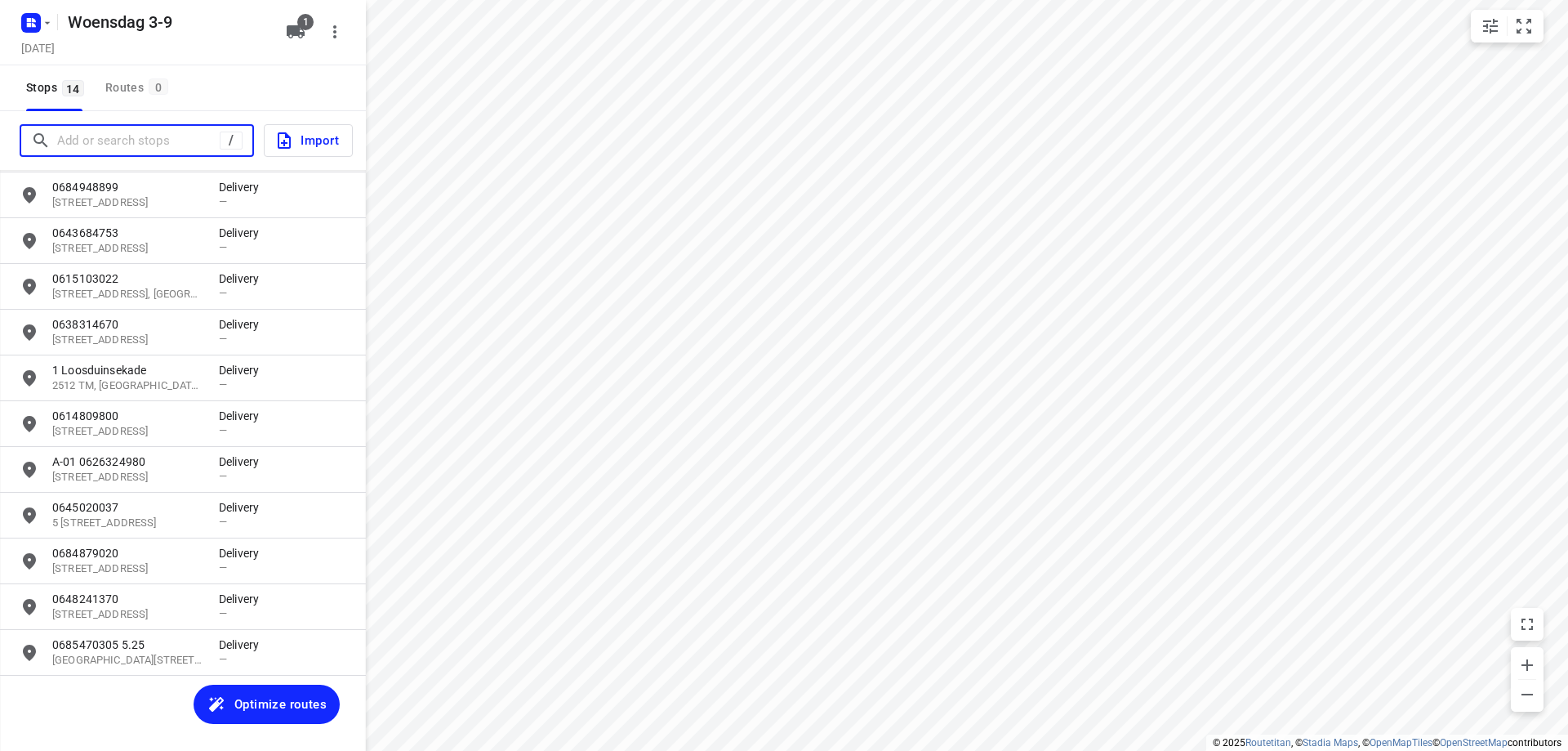
click at [165, 143] on input "Add or search stops" at bounding box center [139, 141] width 162 height 26
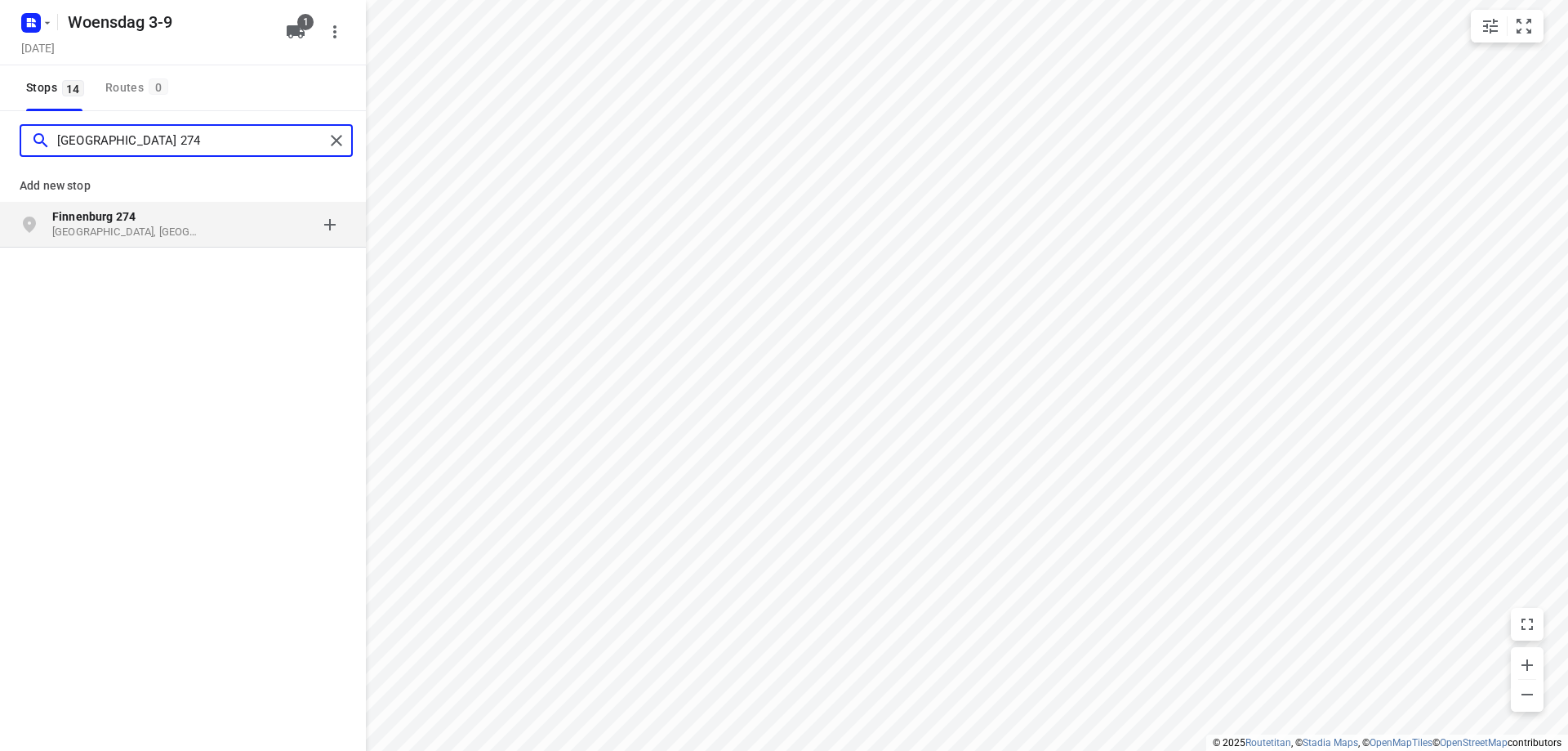
type input "[GEOGRAPHIC_DATA] 274"
click at [196, 229] on p "[GEOGRAPHIC_DATA], [GEOGRAPHIC_DATA]" at bounding box center [128, 233] width 151 height 16
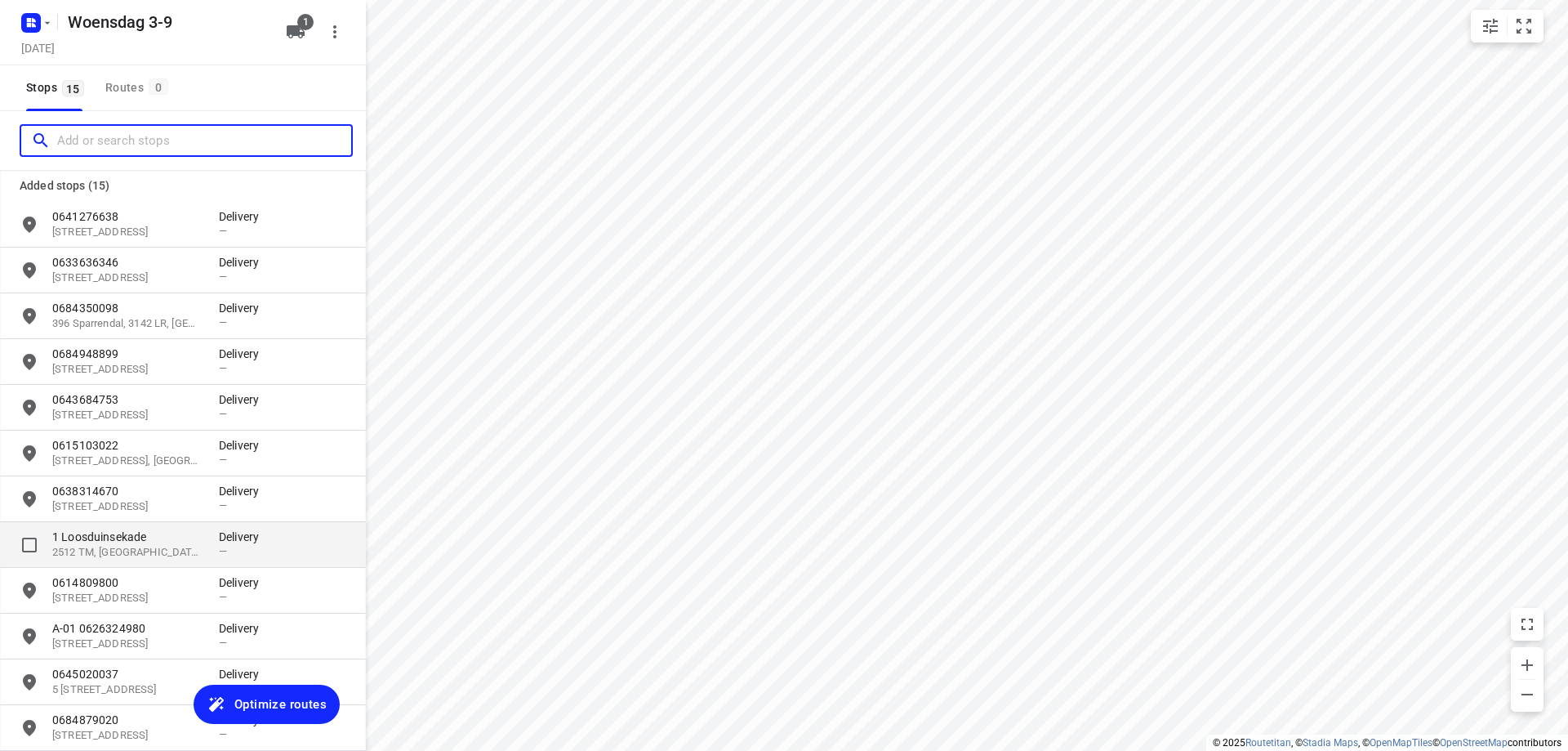
scroll to position [212, 0]
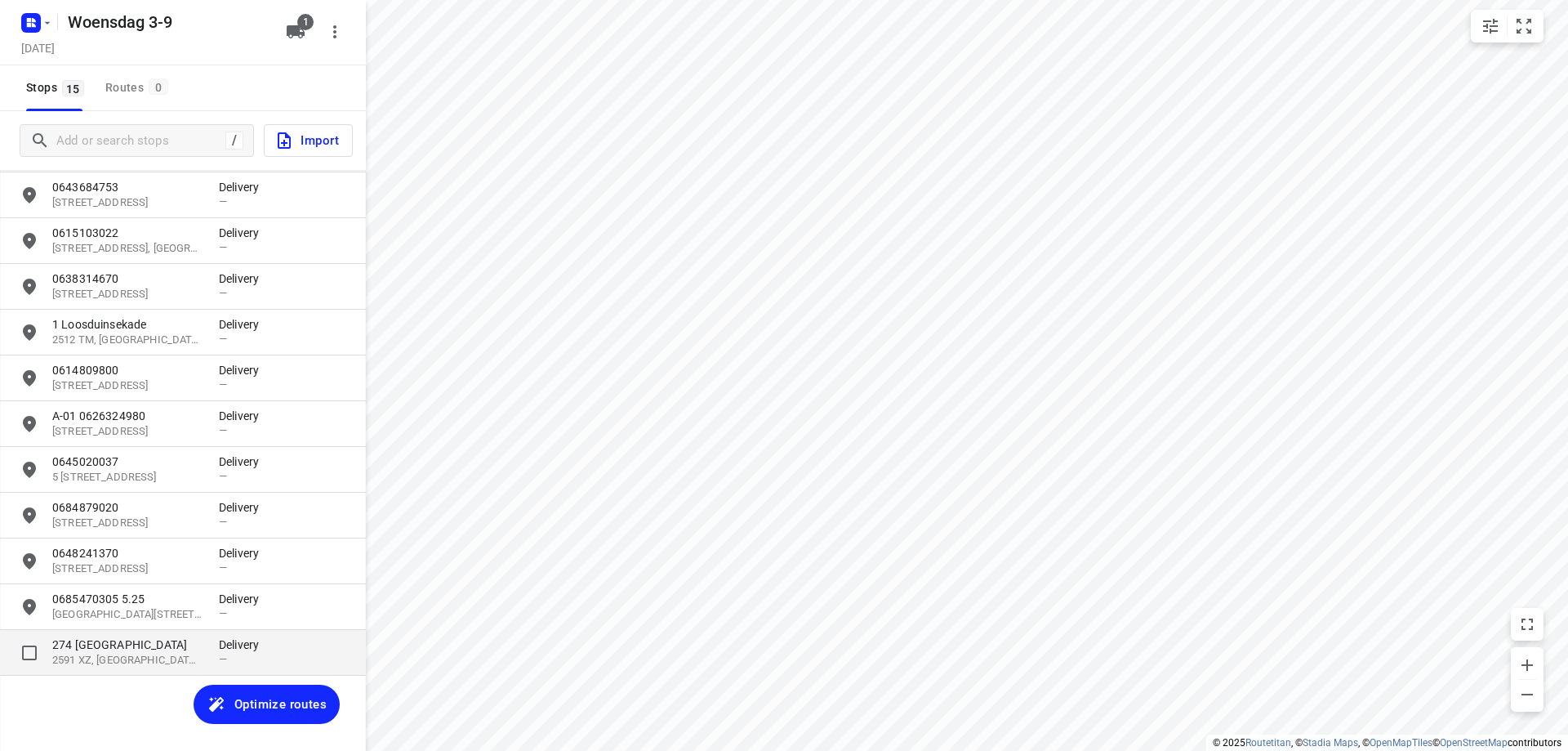
click at [148, 648] on p "274 [GEOGRAPHIC_DATA]" at bounding box center [128, 644] width 151 height 16
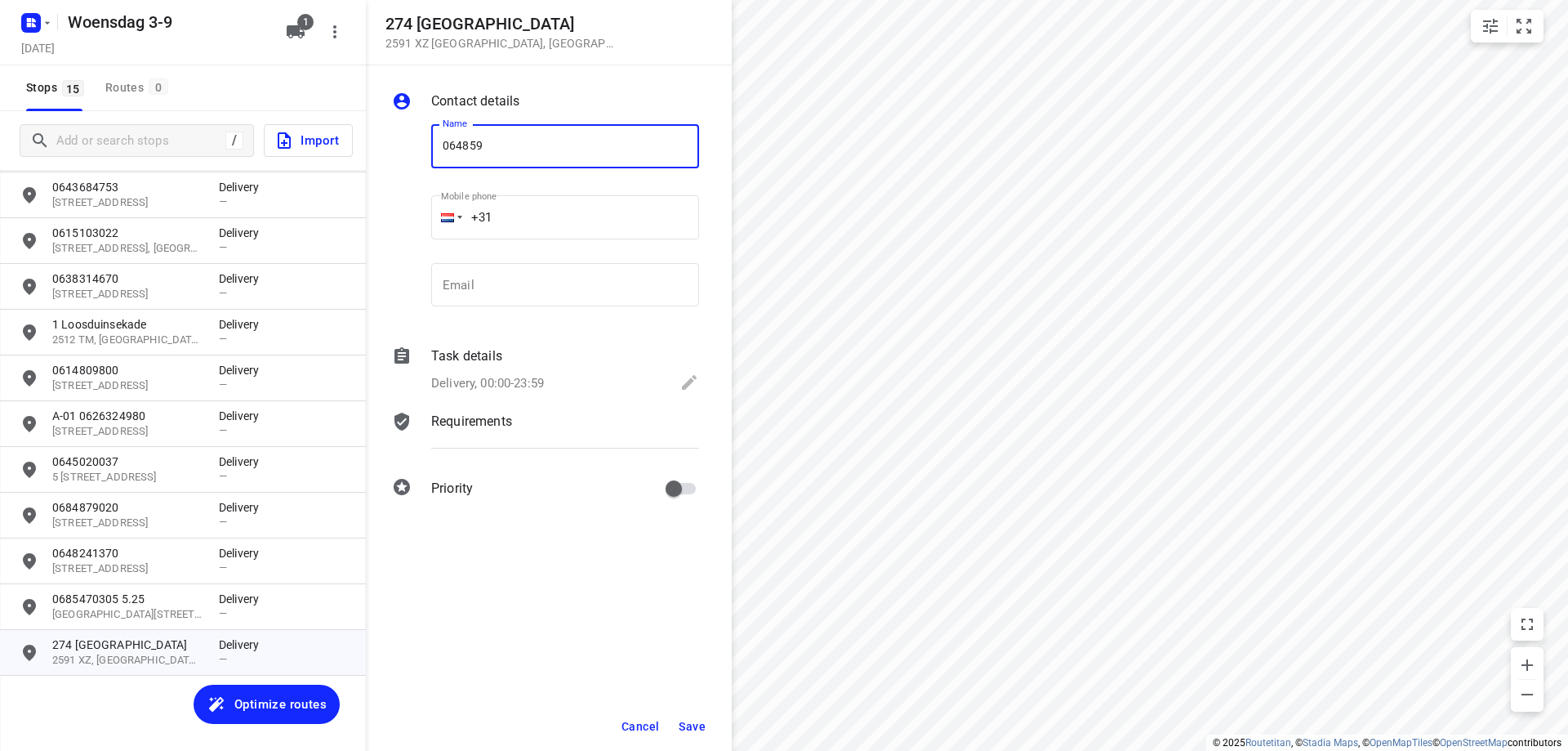
type input "064859"
click at [641, 720] on span "Cancel" at bounding box center [641, 726] width 38 height 13
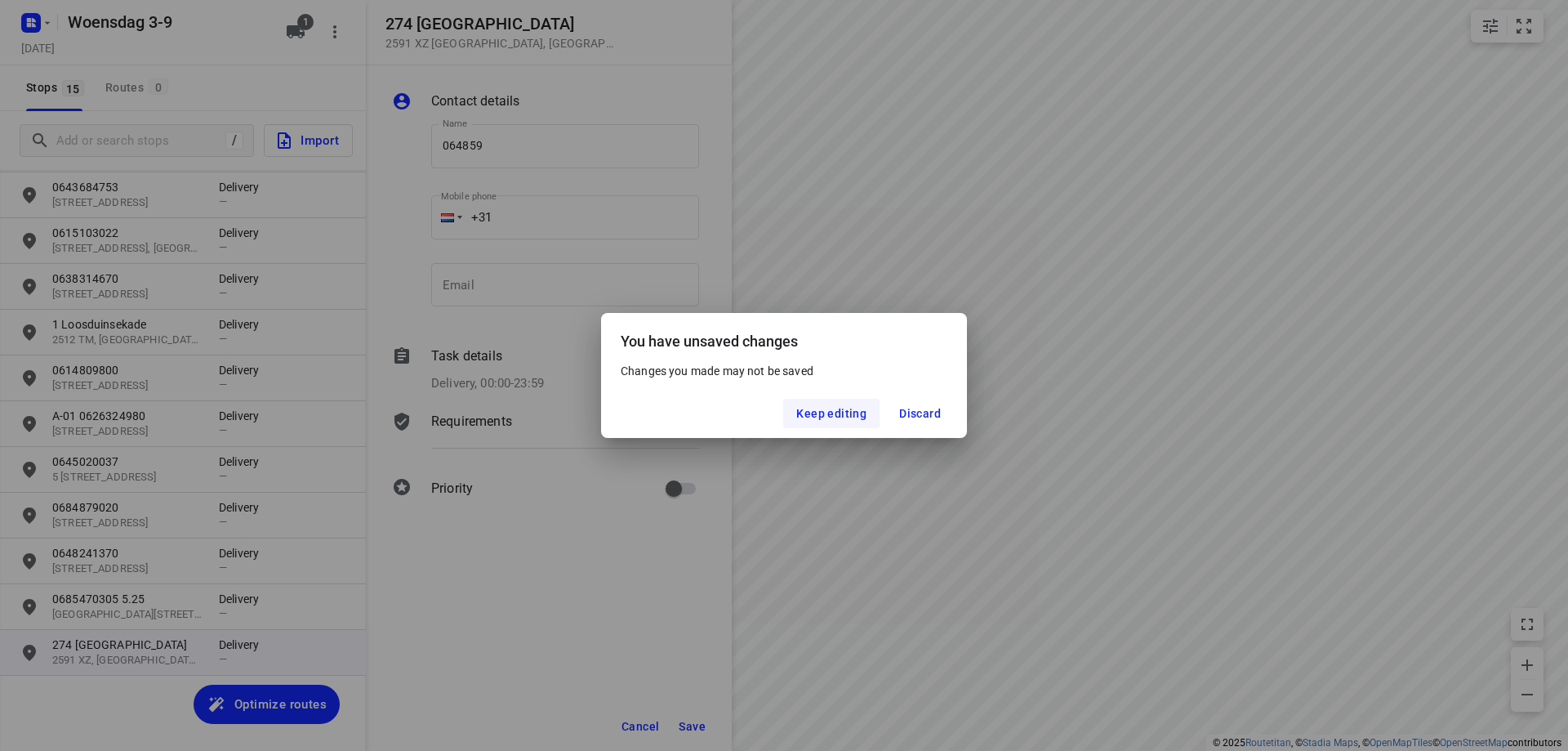
click at [870, 413] on button "Keep editing" at bounding box center [831, 413] width 96 height 30
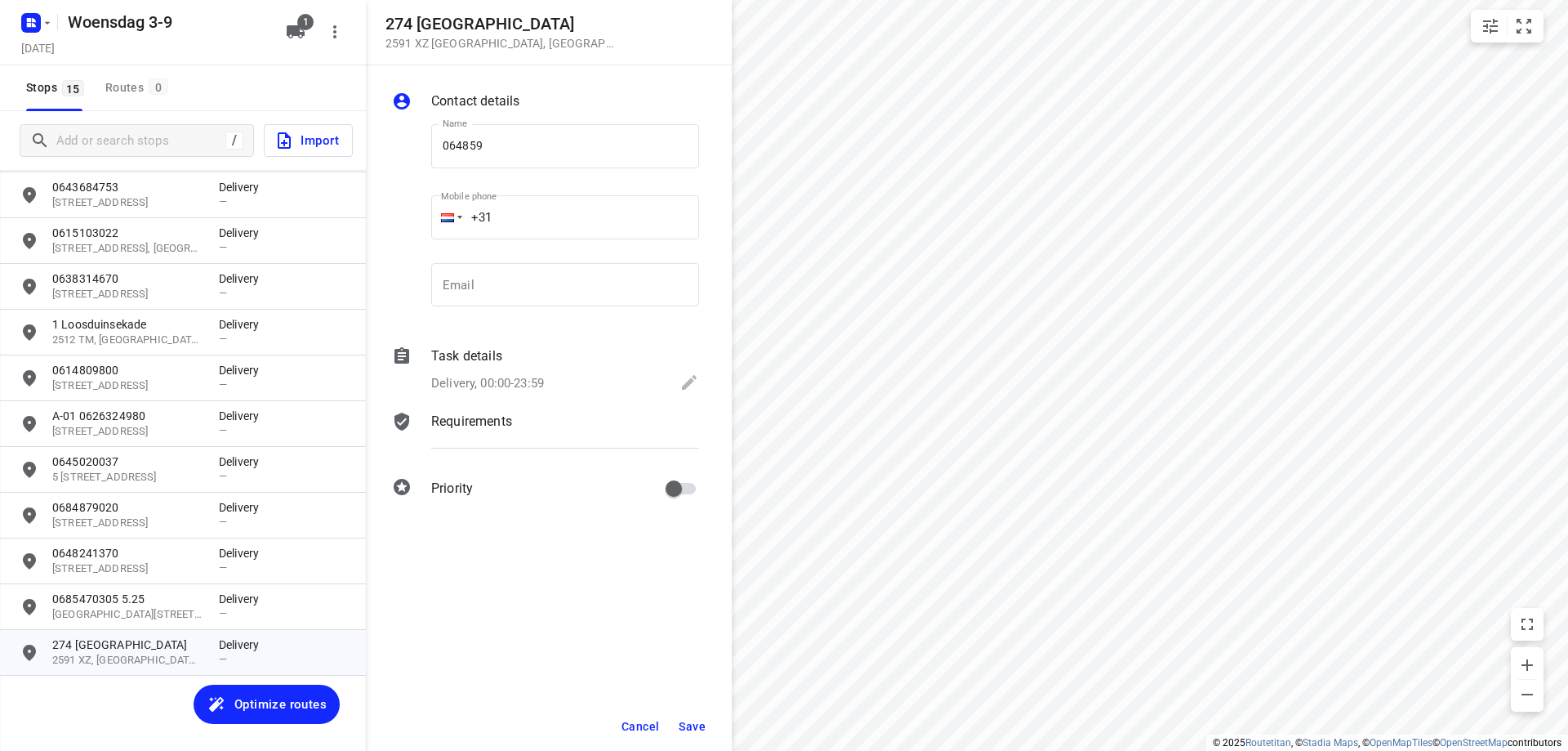
click at [657, 718] on button "Cancel" at bounding box center [640, 726] width 51 height 30
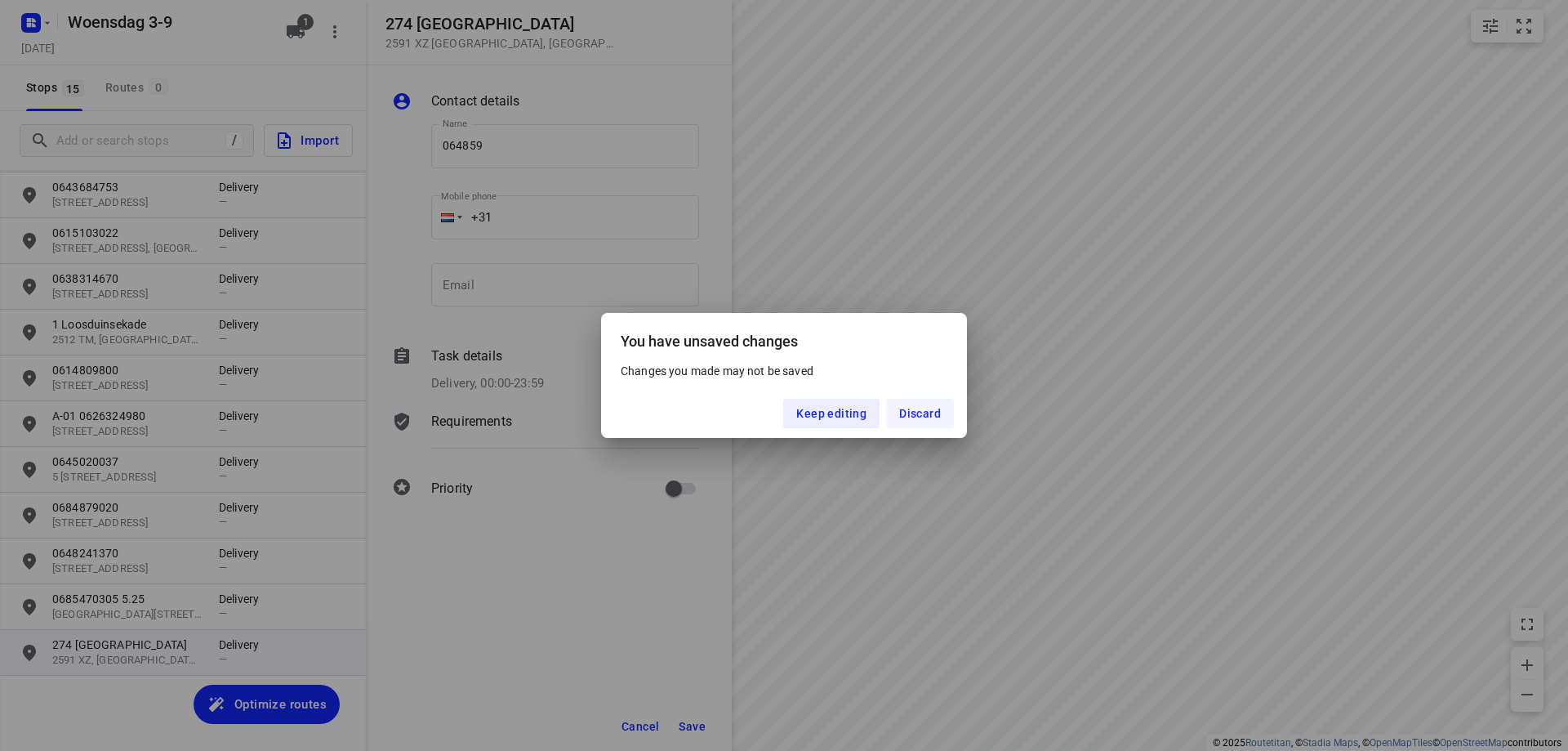
click at [935, 421] on button "Discard" at bounding box center [920, 413] width 67 height 30
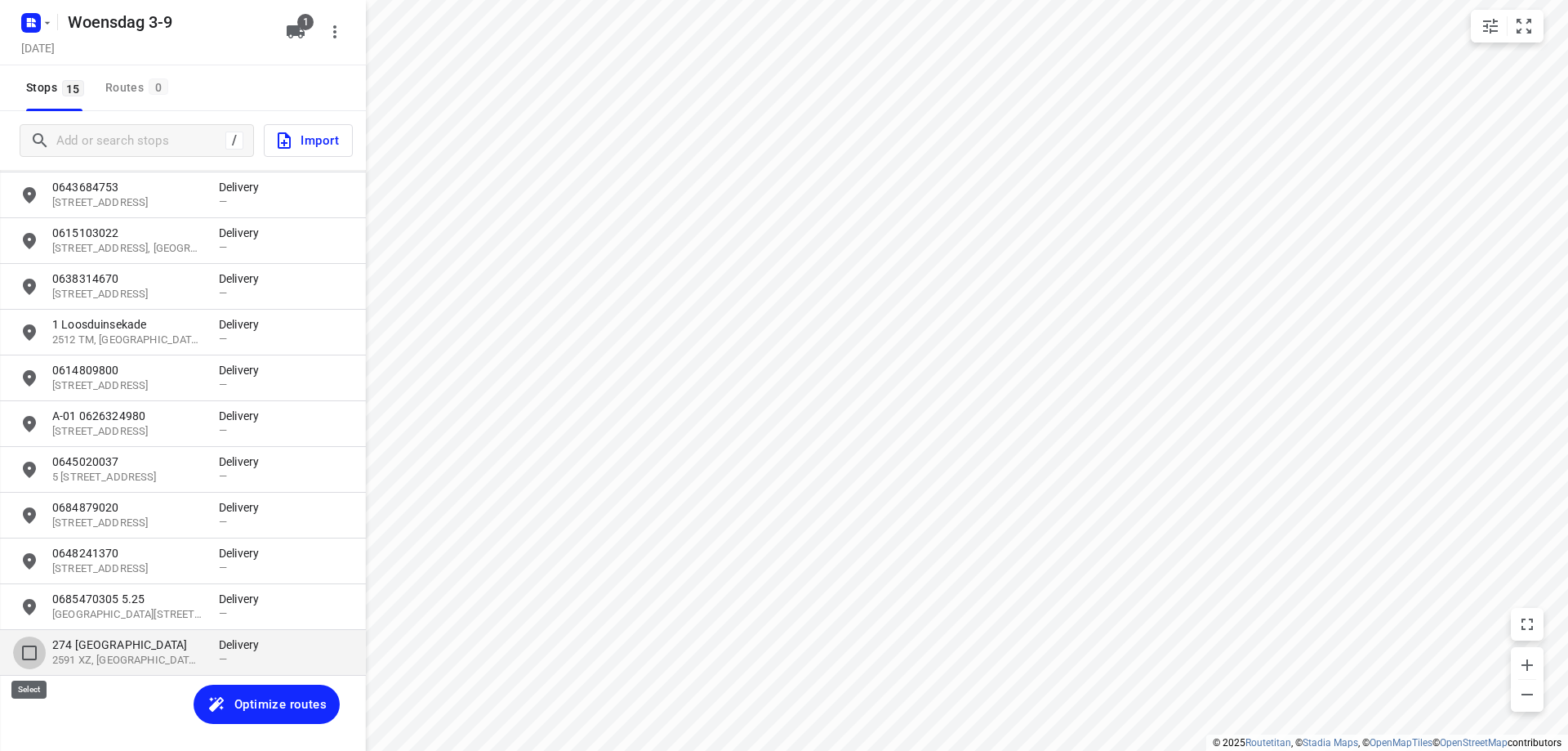
click at [30, 653] on input "grid" at bounding box center [29, 652] width 33 height 33
checkbox input "true"
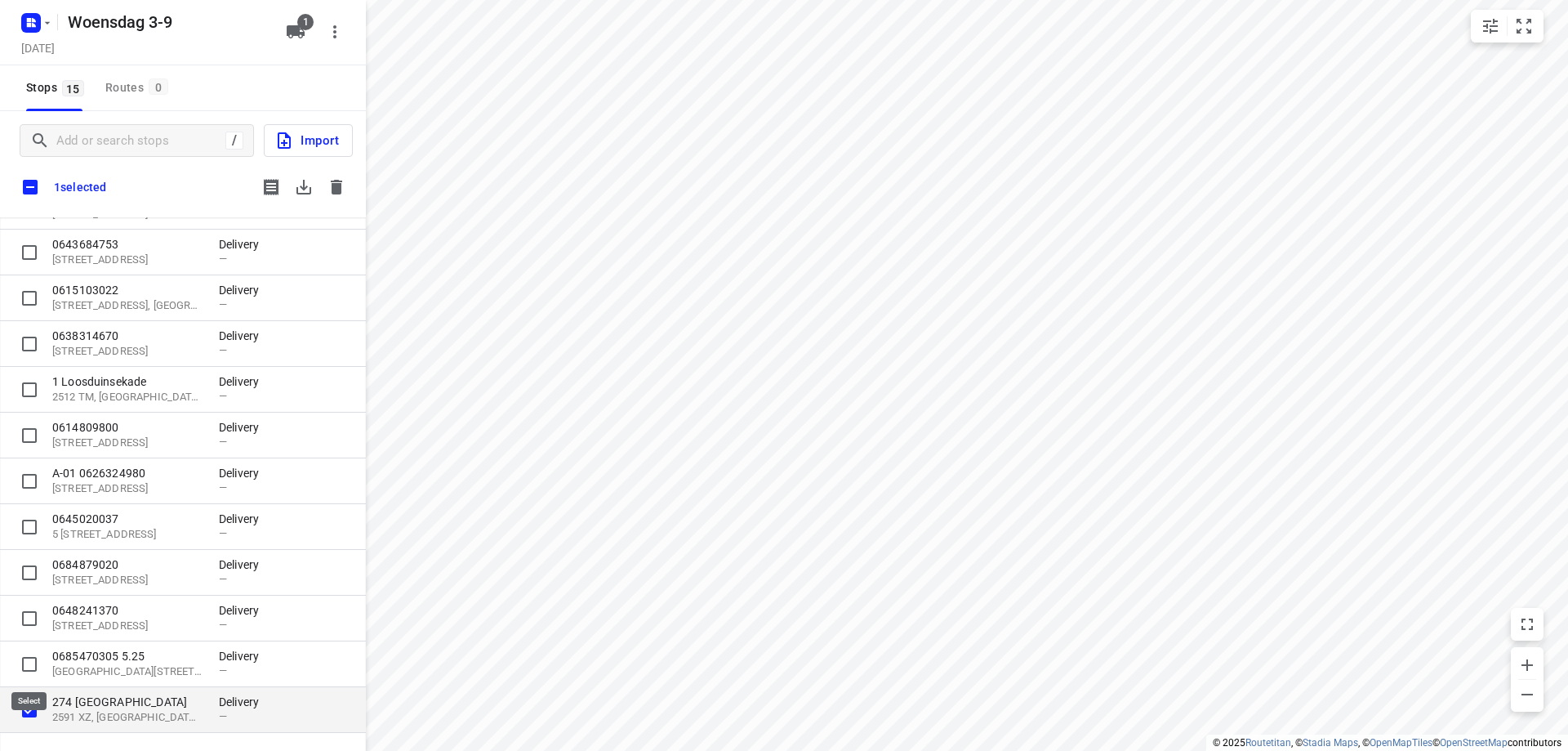
scroll to position [203, 0]
click at [329, 183] on icon "button" at bounding box center [337, 187] width 20 height 20
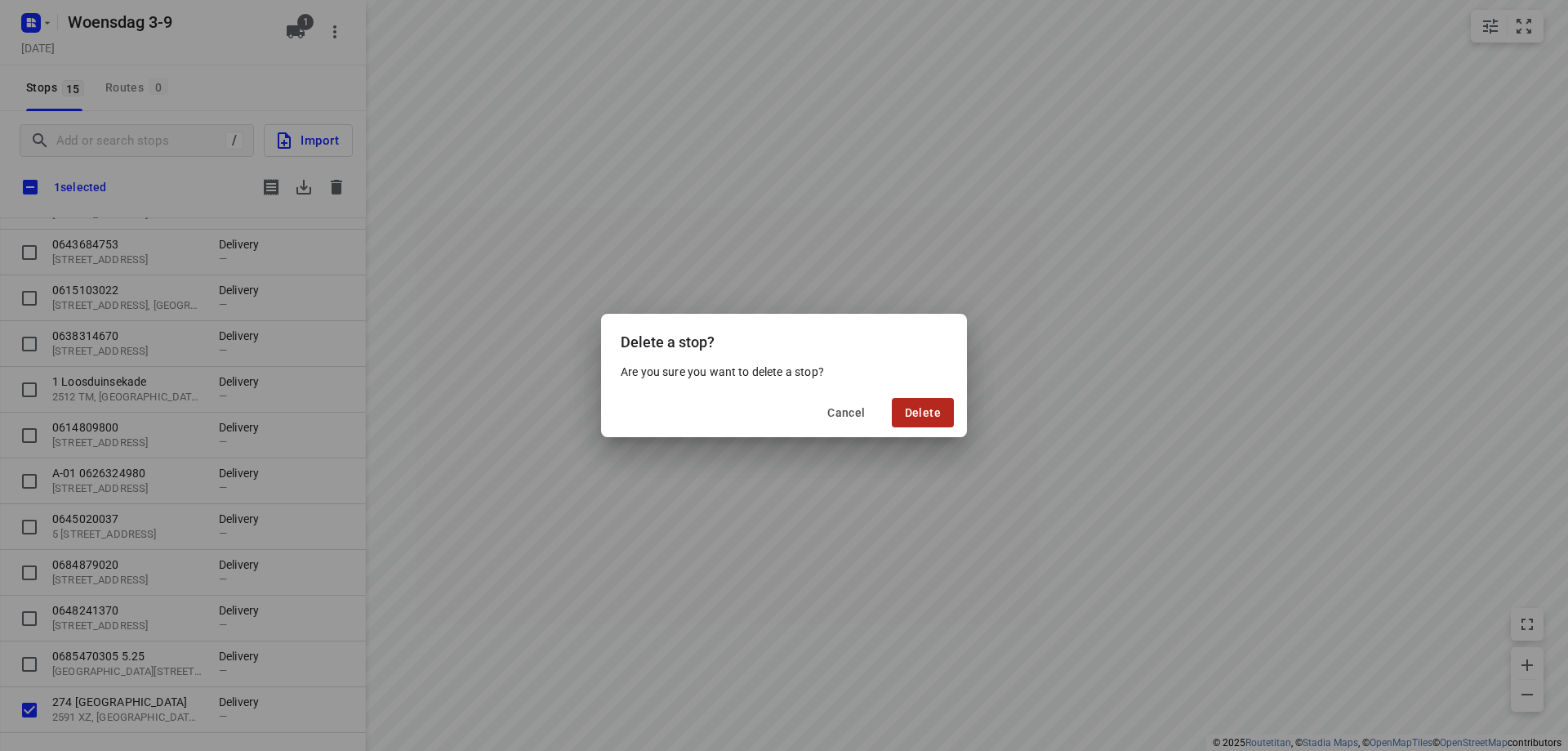
click at [917, 414] on span "Delete" at bounding box center [923, 412] width 36 height 13
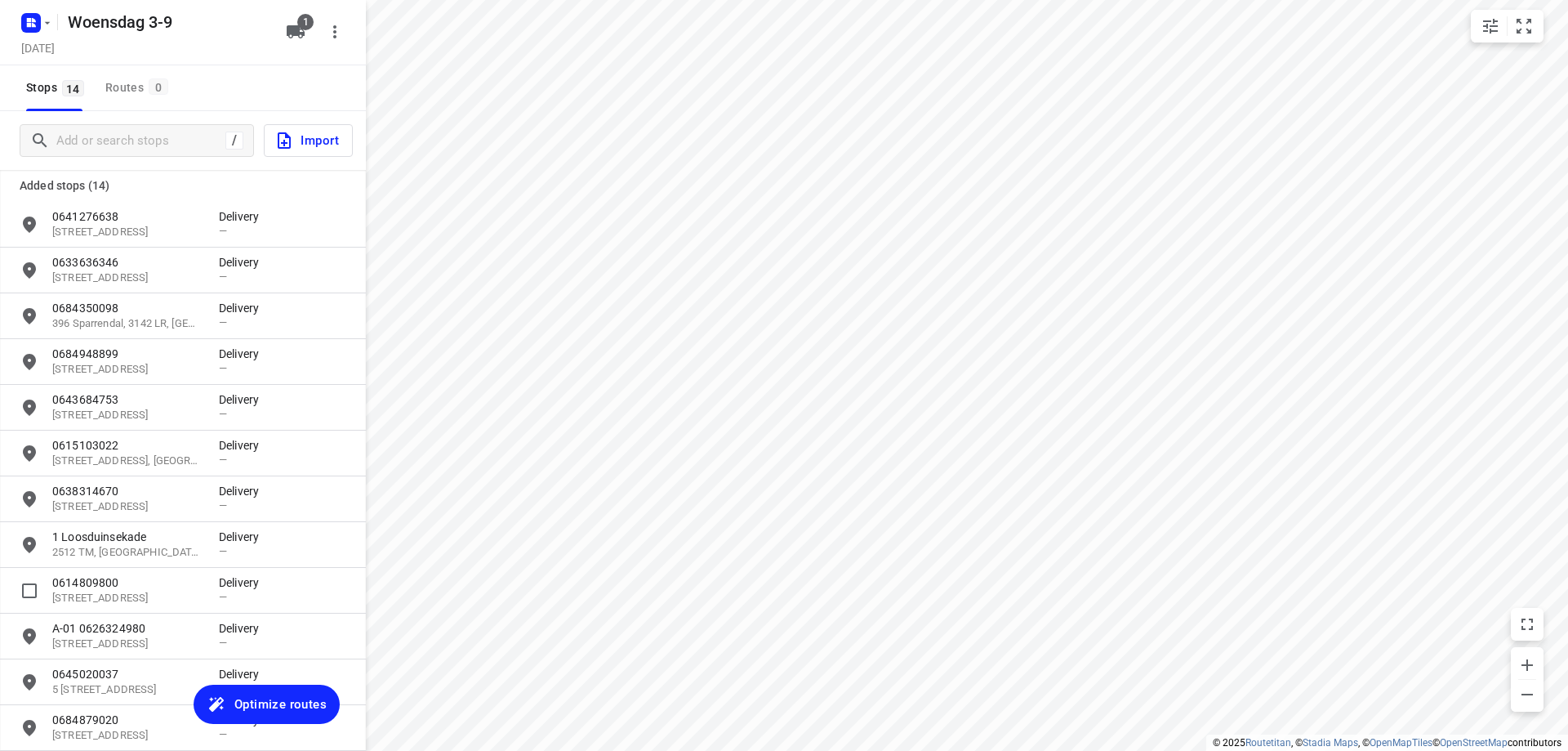
scroll to position [166, 0]
